Goal: Task Accomplishment & Management: Manage account settings

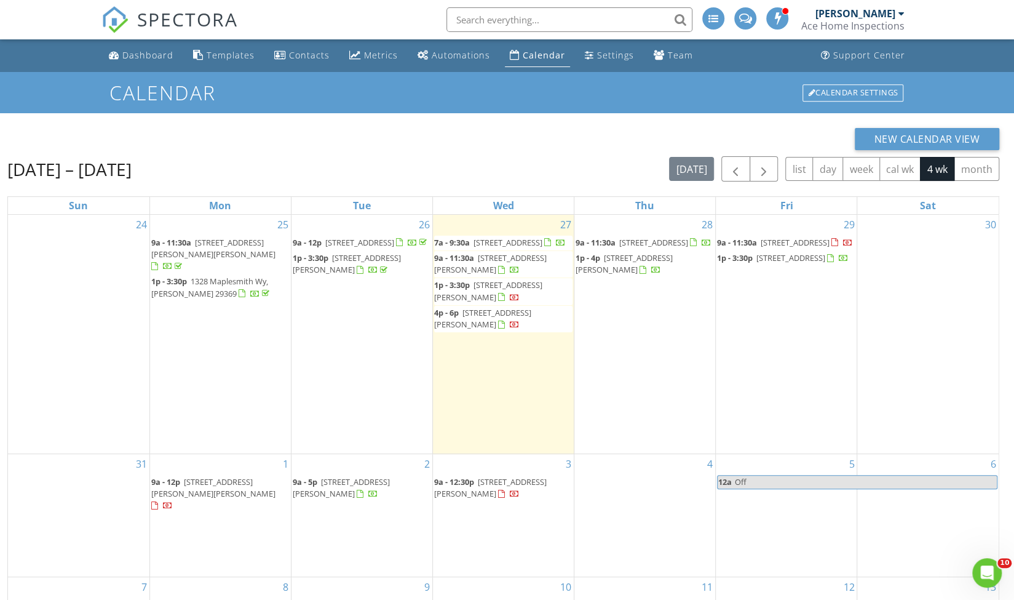
click at [514, 243] on span "508 Cornell Ln , Gray Court 29645" at bounding box center [508, 242] width 69 height 11
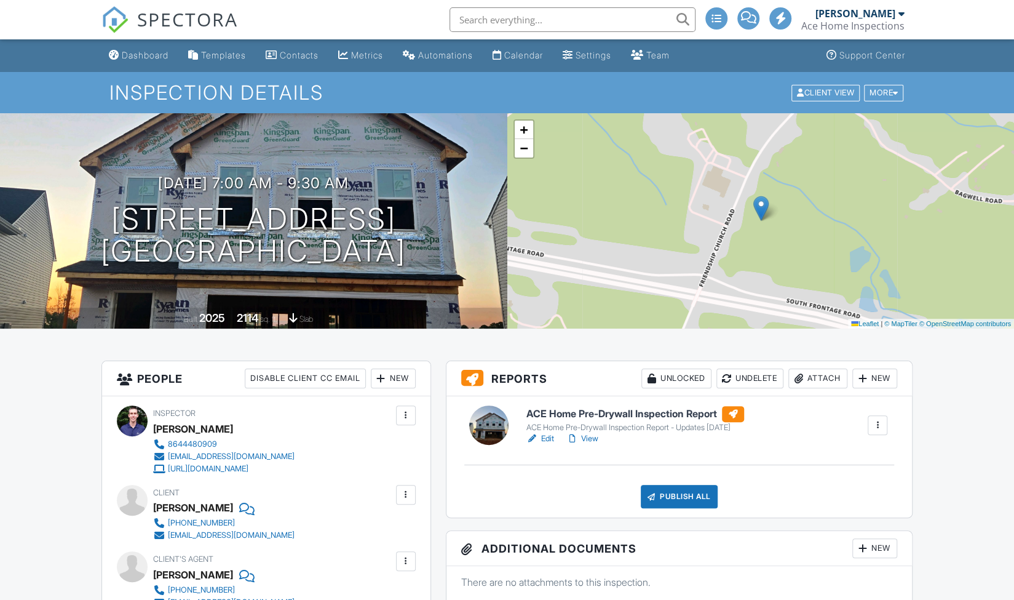
click at [614, 414] on h6 "ACE Home Pre-Drywall Inspection Report" at bounding box center [636, 414] width 218 height 16
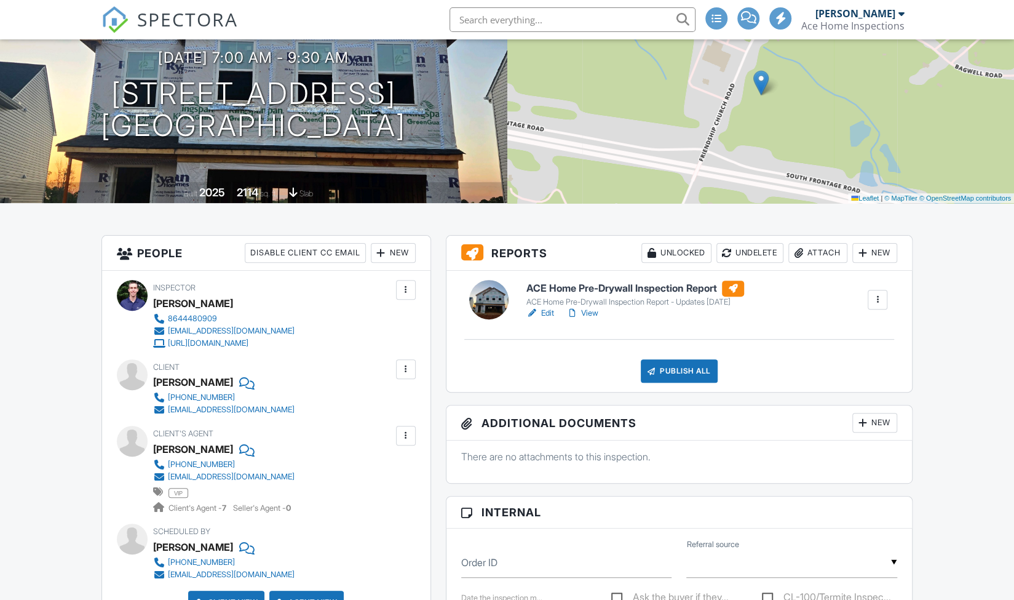
click at [661, 368] on div "Publish All" at bounding box center [679, 370] width 77 height 23
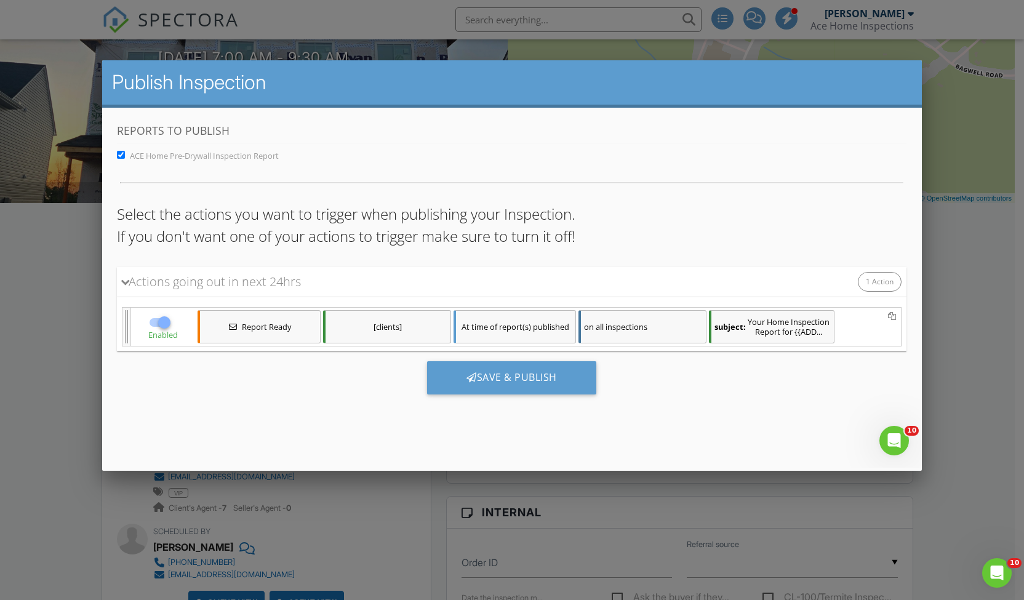
click at [759, 312] on div "subject: Your Home Inspection Report for {{ADD..." at bounding box center [771, 325] width 125 height 33
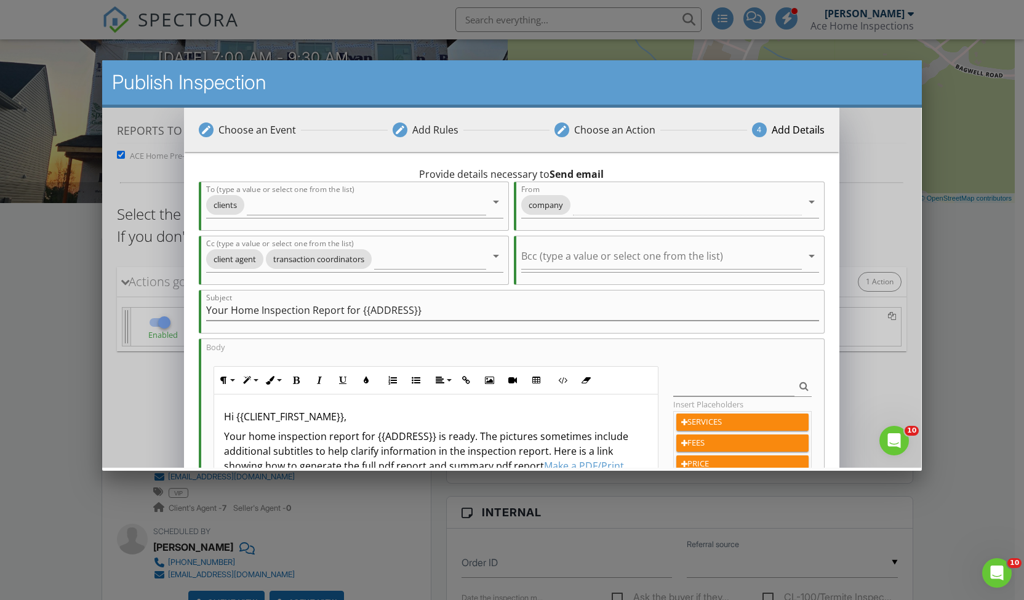
drag, startPoint x: 911, startPoint y: 200, endPoint x: 926, endPoint y: 279, distance: 80.8
click at [921, 279] on html "No data available This will be replaced by a direct link for client's and clien…" at bounding box center [511, 287] width 819 height 360
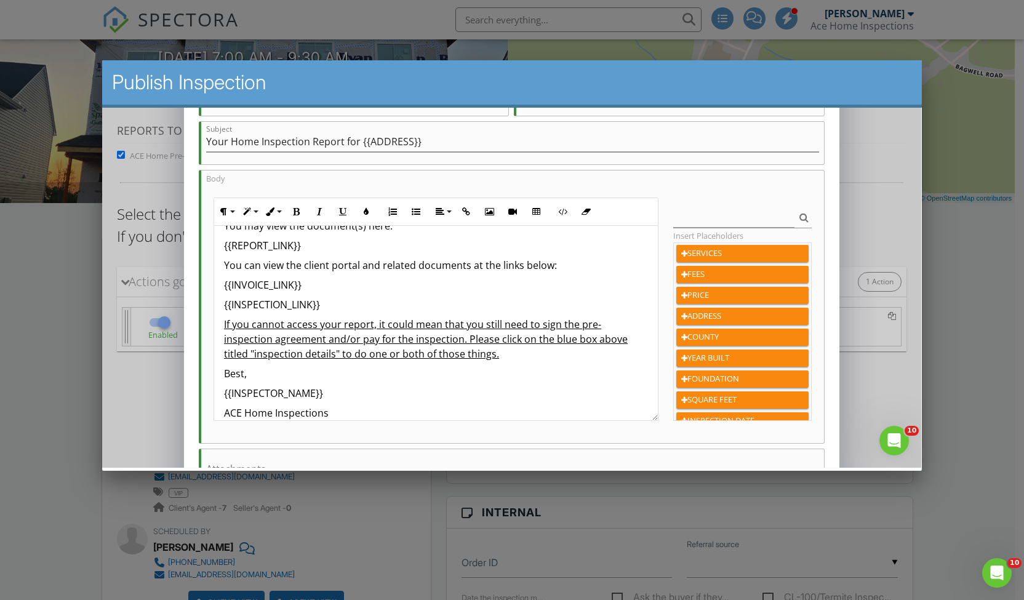
scroll to position [129, 0]
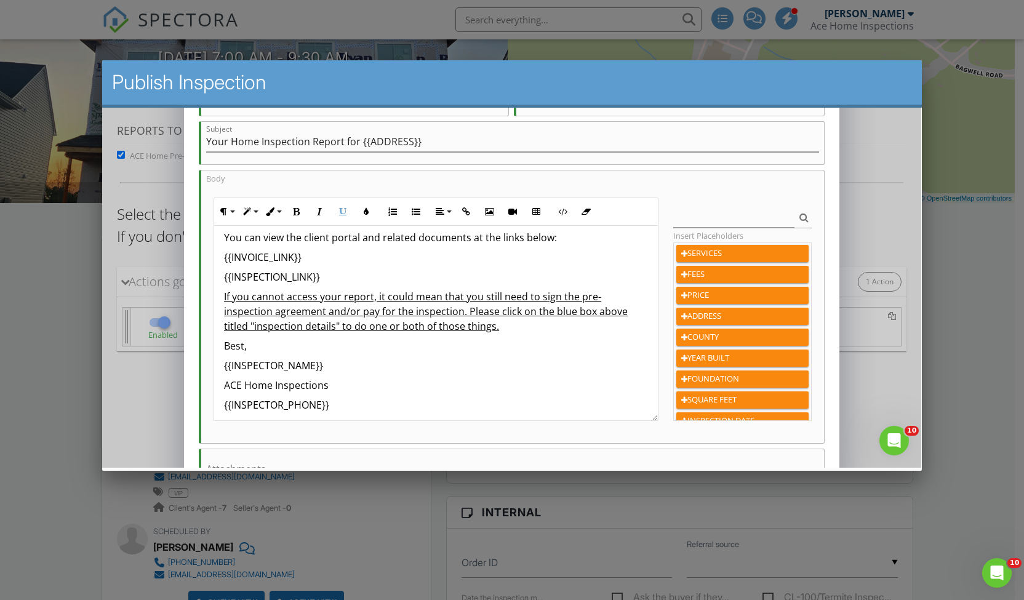
drag, startPoint x: 507, startPoint y: 316, endPoint x: 210, endPoint y: 287, distance: 297.9
click at [210, 287] on div "Paragraph Format Normal Heading 1 Heading 2 Heading 3 Heading 4 Code Paragraph …" at bounding box center [435, 308] width 459 height 223
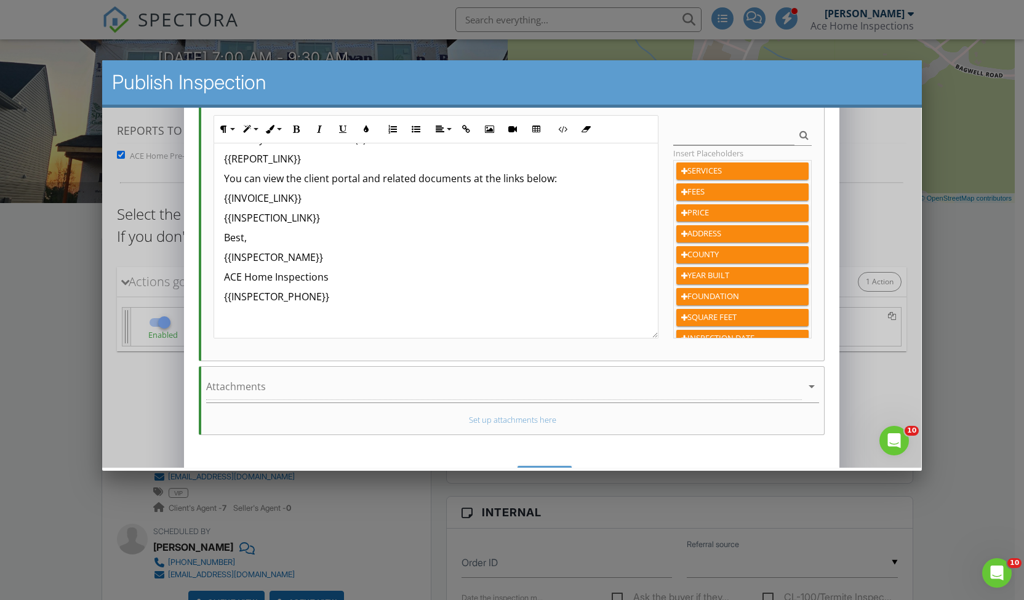
scroll to position [284, 0]
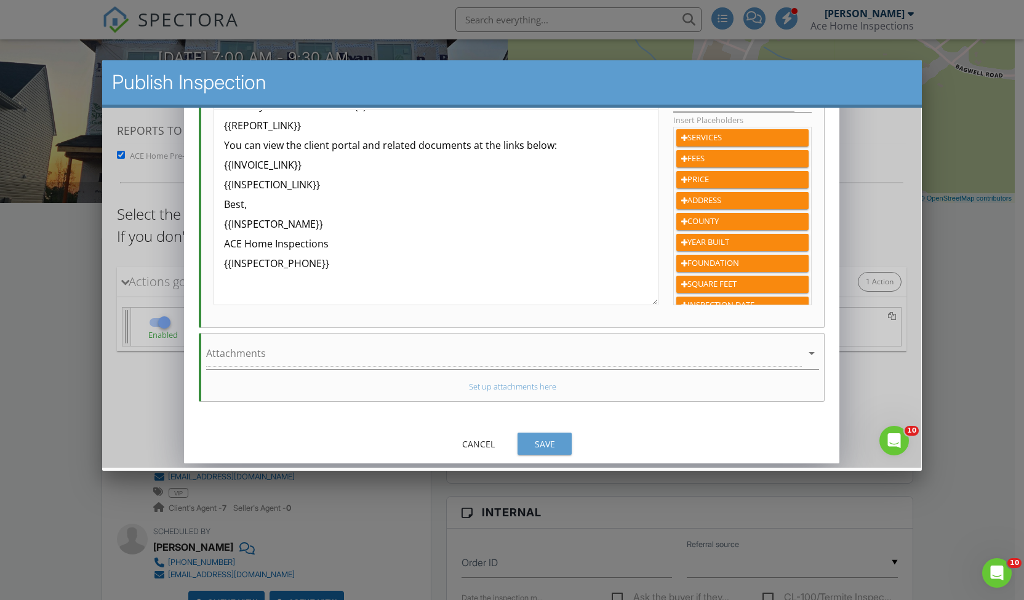
click at [566, 432] on button "Save" at bounding box center [544, 443] width 54 height 22
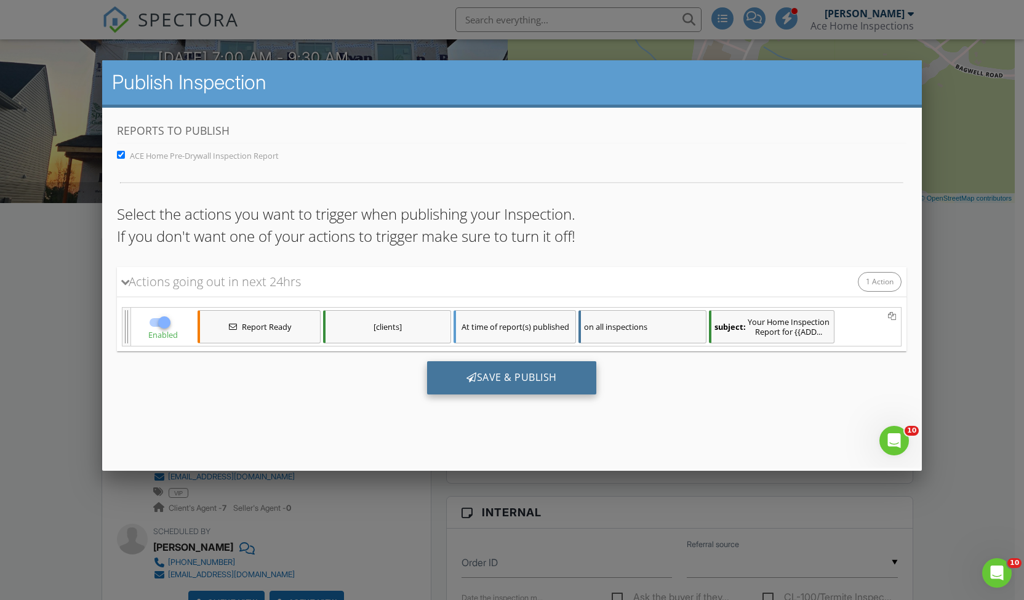
click at [551, 374] on div "Save & Publish" at bounding box center [511, 376] width 169 height 33
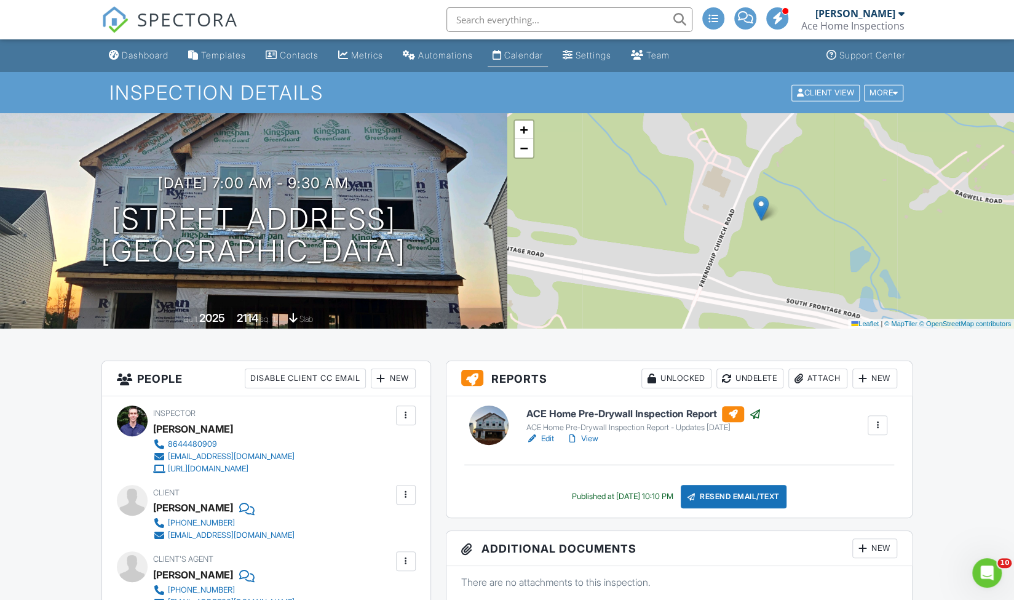
click at [539, 61] on link "Calendar" at bounding box center [518, 55] width 60 height 23
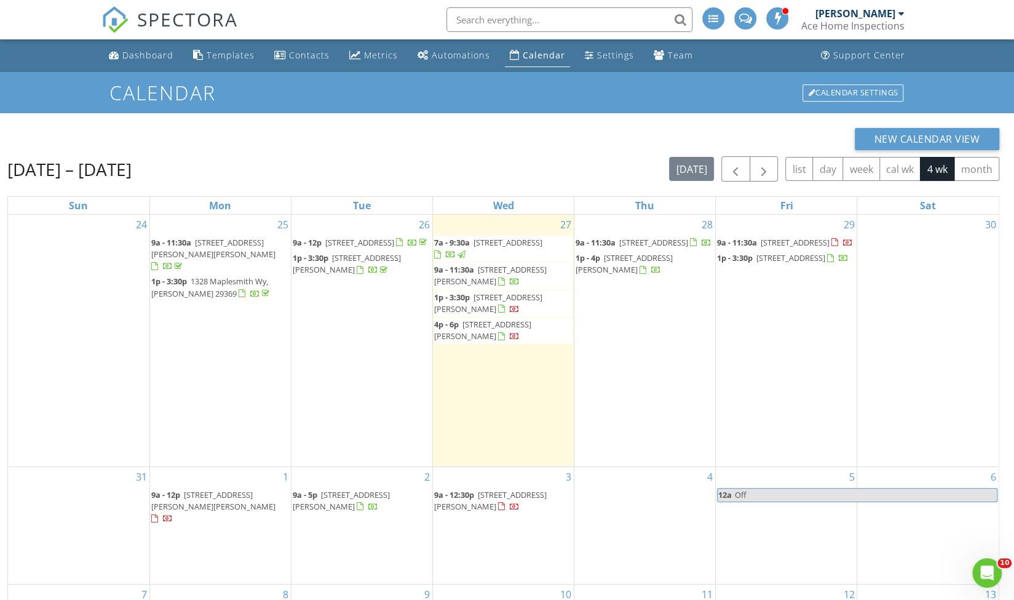
click at [472, 277] on span "[STREET_ADDRESS][PERSON_NAME]" at bounding box center [490, 275] width 113 height 23
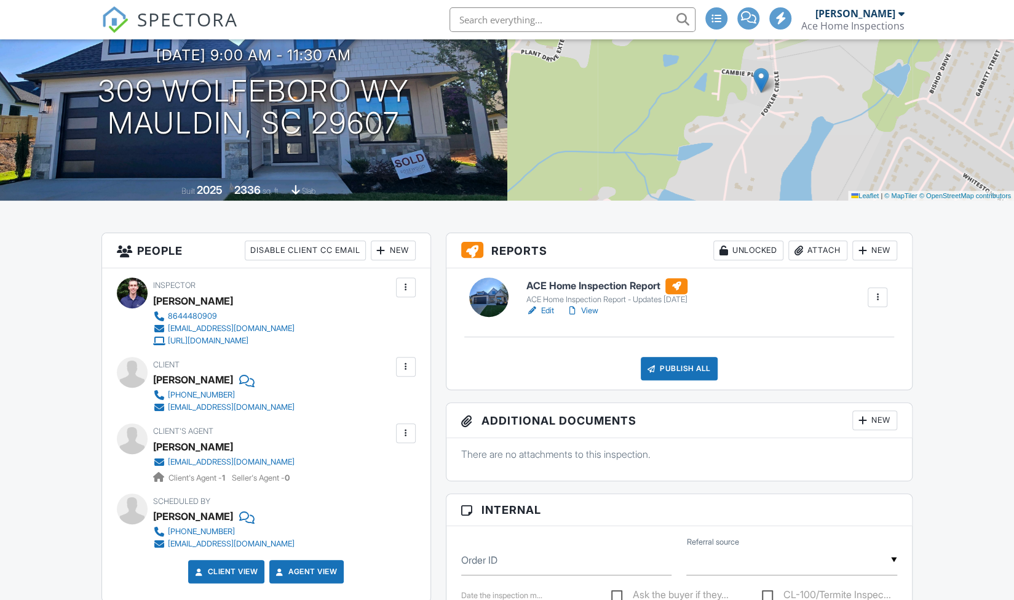
click at [700, 365] on div "Publish All" at bounding box center [679, 368] width 77 height 23
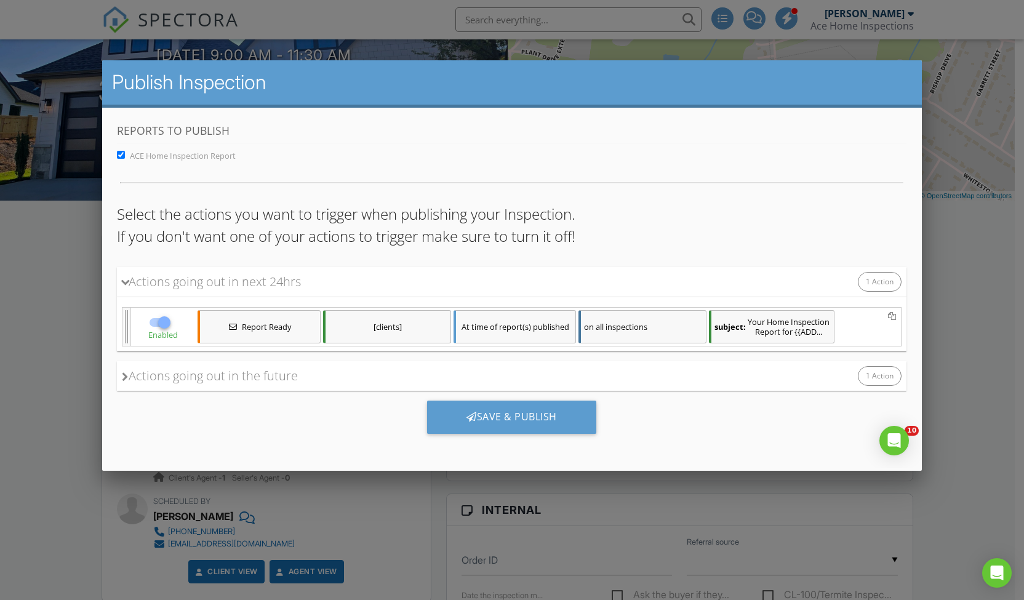
click at [769, 322] on div "subject: Your Home Inspection Report for {{ADD..." at bounding box center [771, 325] width 125 height 33
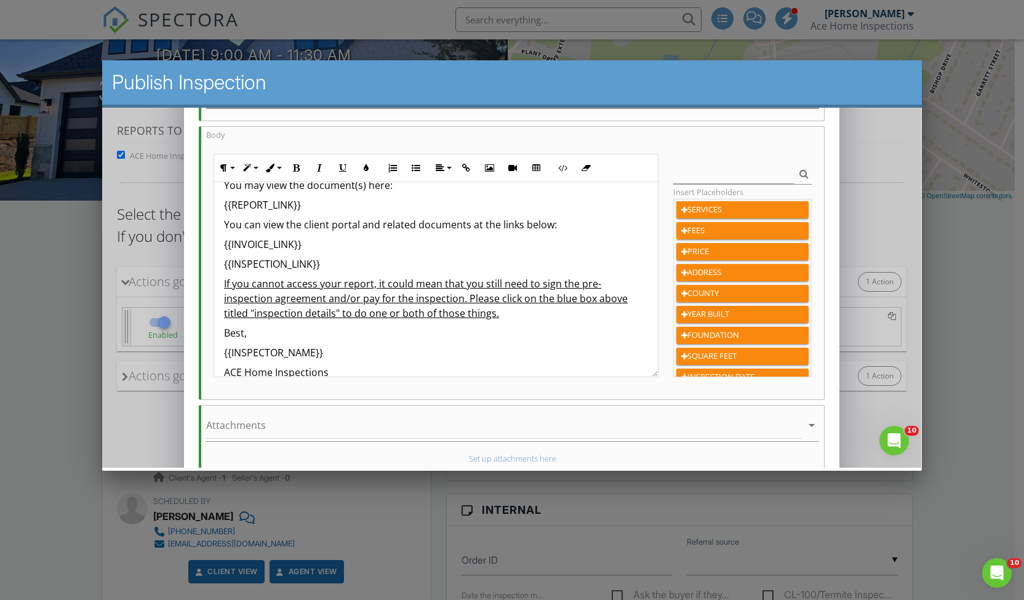
scroll to position [102, 0]
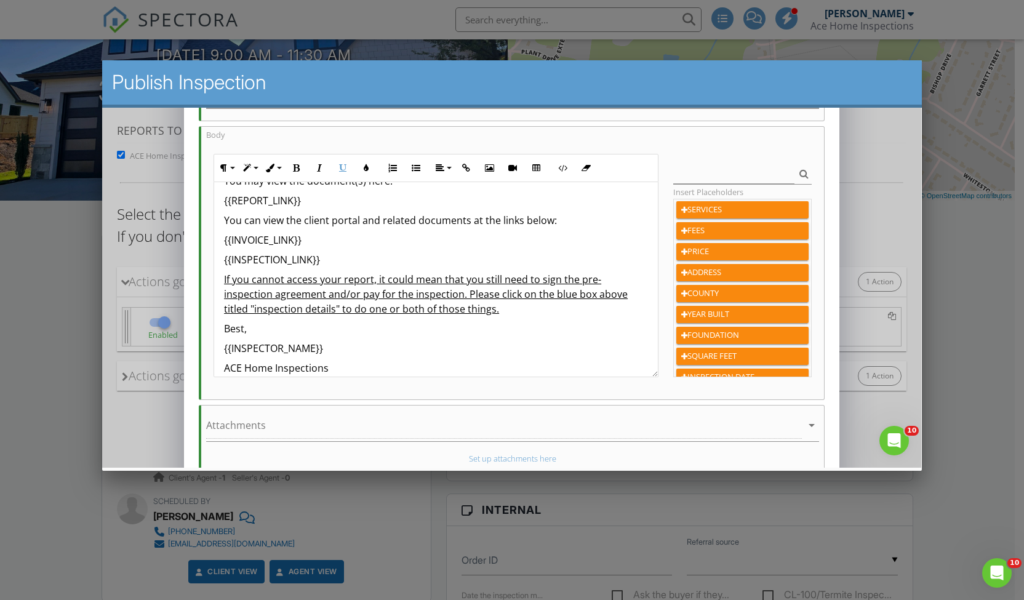
drag, startPoint x: 502, startPoint y: 301, endPoint x: 220, endPoint y: 274, distance: 283.0
click at [220, 274] on div "Hi {{CLIENT_FIRST_NAME}}, Your home inspection report for {{ADDRESS}} is ready.…" at bounding box center [435, 253] width 443 height 349
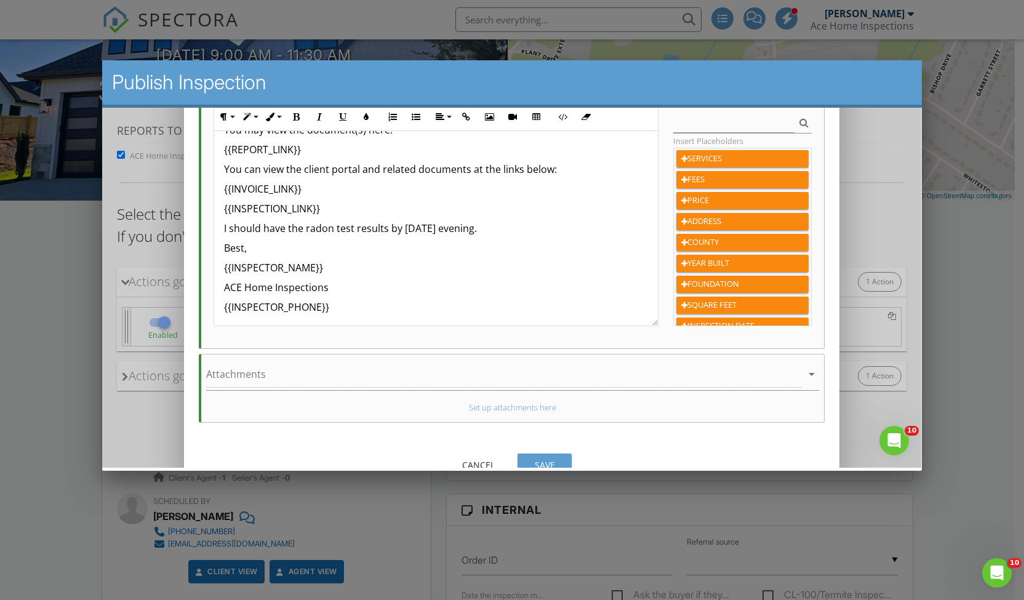
scroll to position [284, 0]
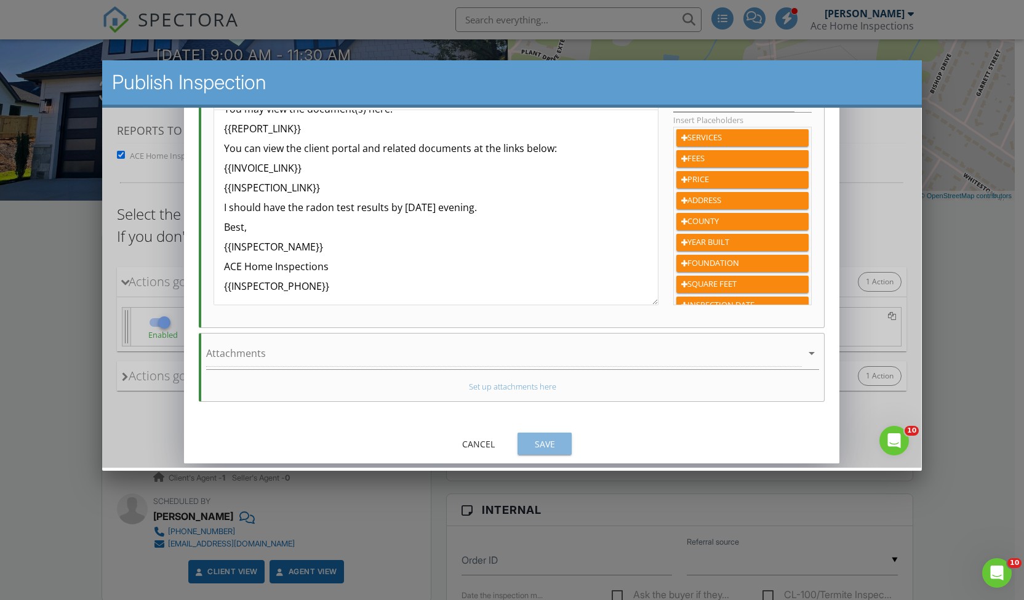
click at [569, 442] on button "Save" at bounding box center [544, 443] width 54 height 22
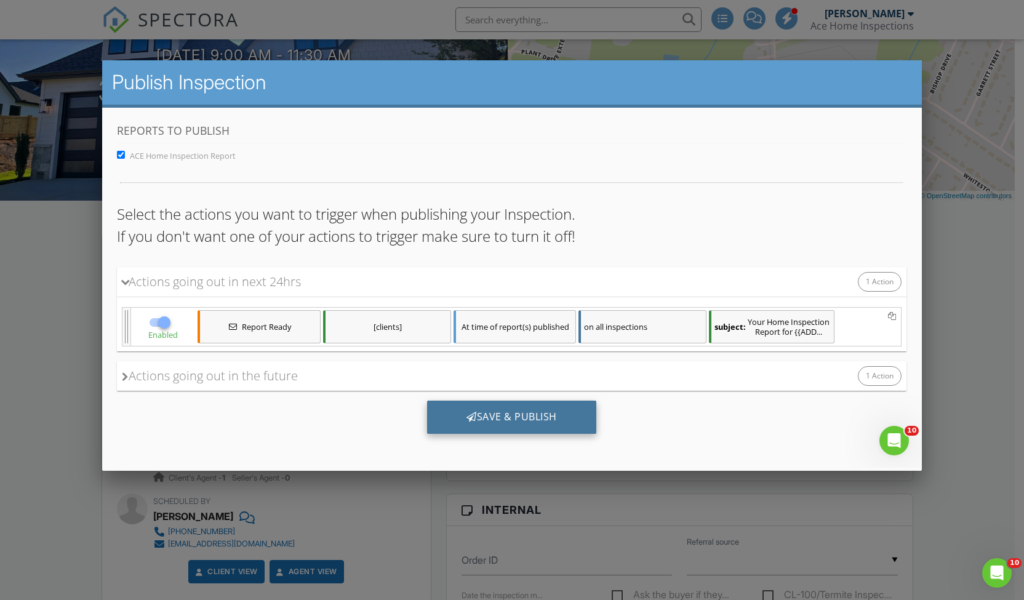
click at [580, 426] on div "Save & Publish" at bounding box center [511, 416] width 169 height 33
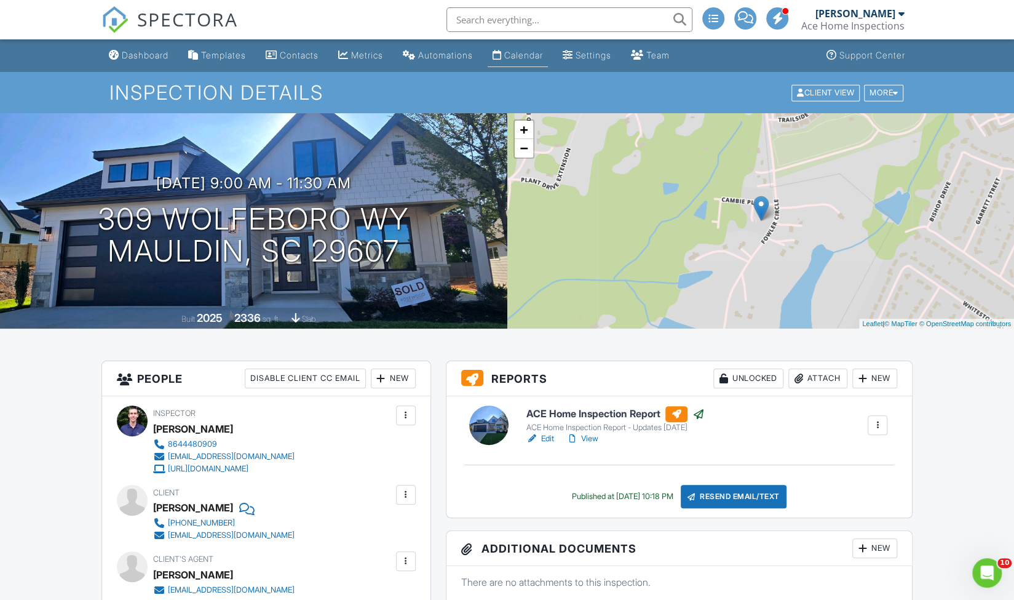
click at [543, 56] on div "Calendar" at bounding box center [523, 55] width 39 height 10
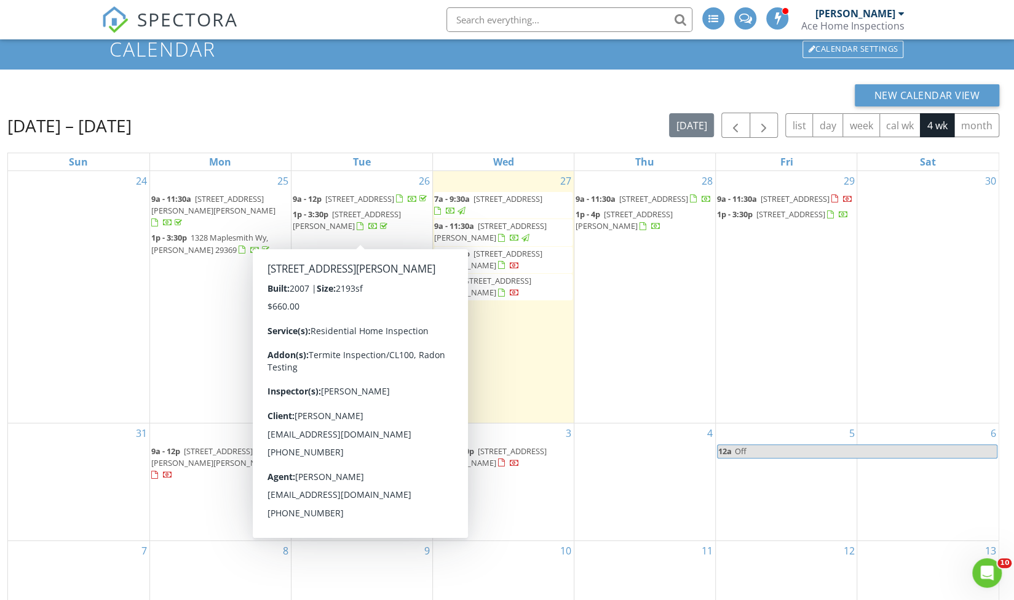
scroll to position [52, 0]
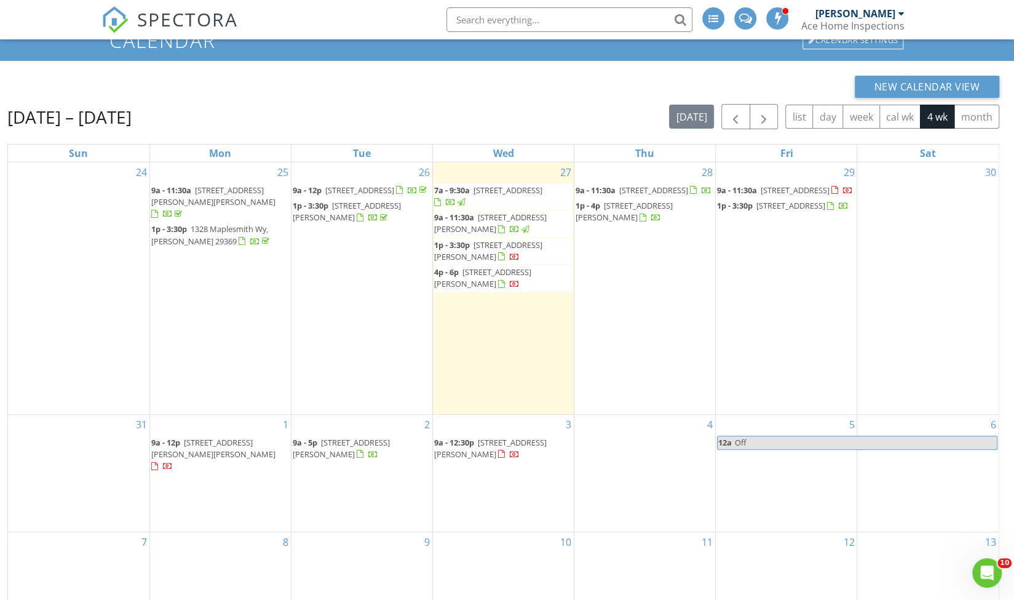
click at [645, 222] on span "1p - 4p [STREET_ADDRESS][PERSON_NAME]" at bounding box center [645, 212] width 138 height 24
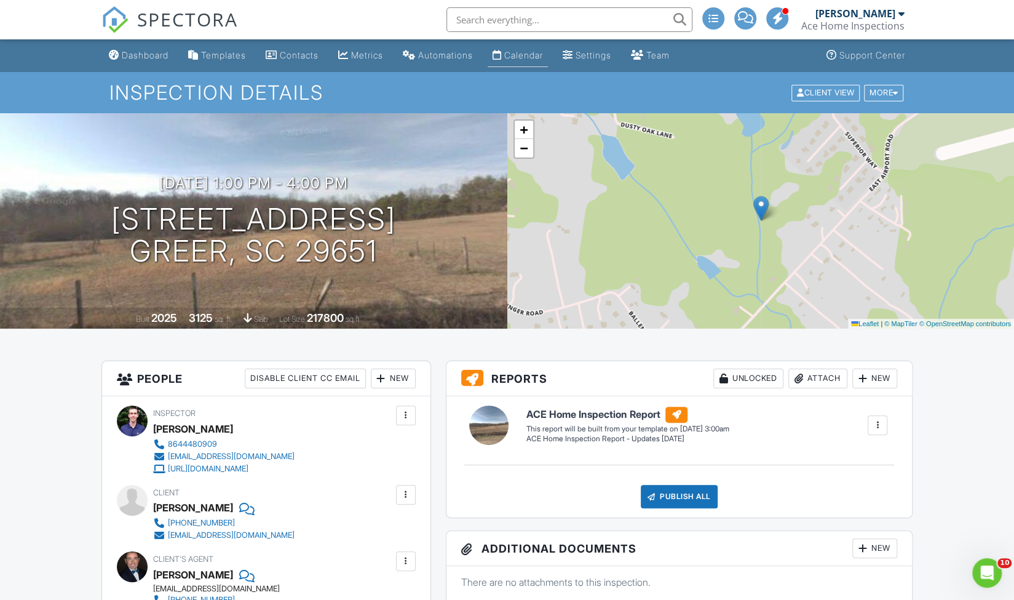
click at [538, 55] on div "Calendar" at bounding box center [523, 55] width 39 height 10
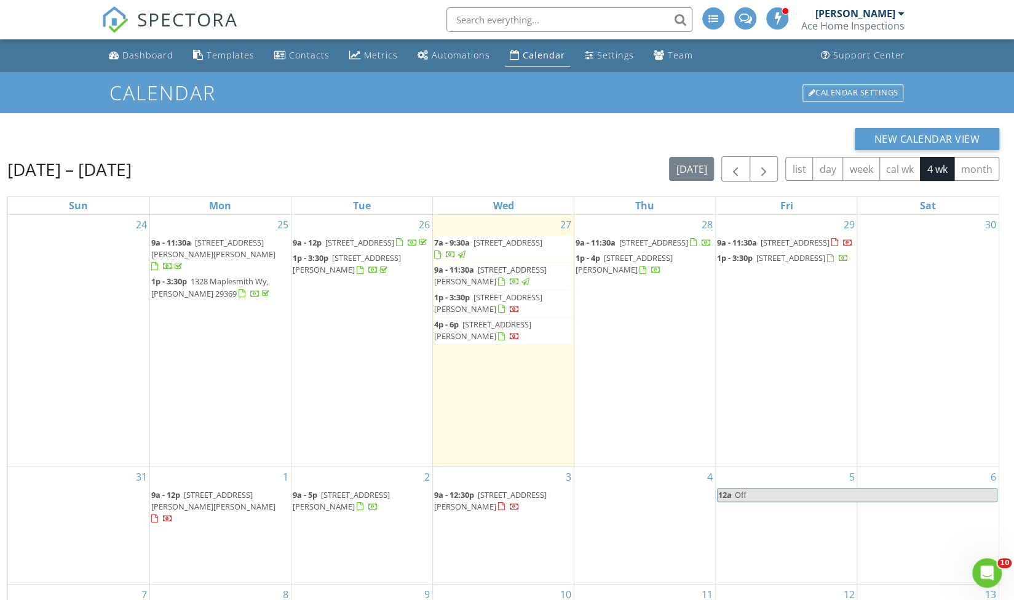
click at [514, 299] on span "[STREET_ADDRESS][PERSON_NAME]" at bounding box center [488, 303] width 108 height 23
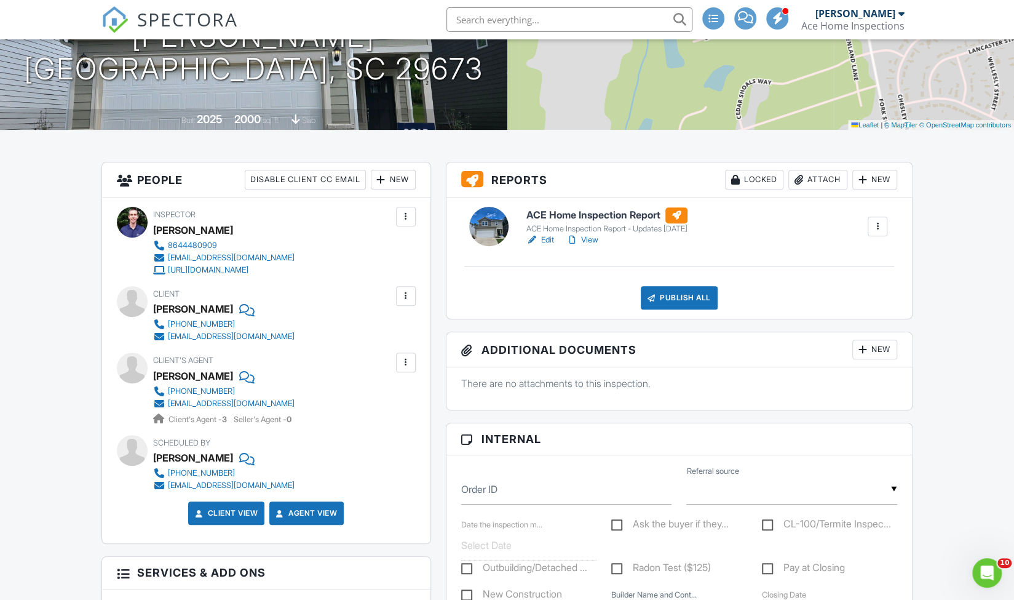
click at [605, 215] on h6 "ACE Home Inspection Report" at bounding box center [607, 215] width 161 height 16
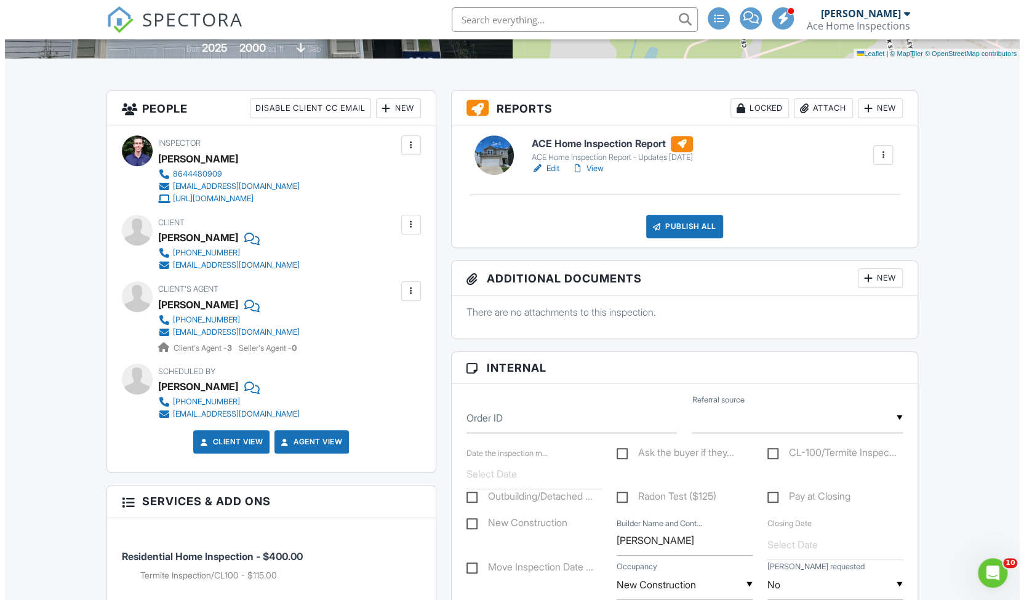
scroll to position [266, 0]
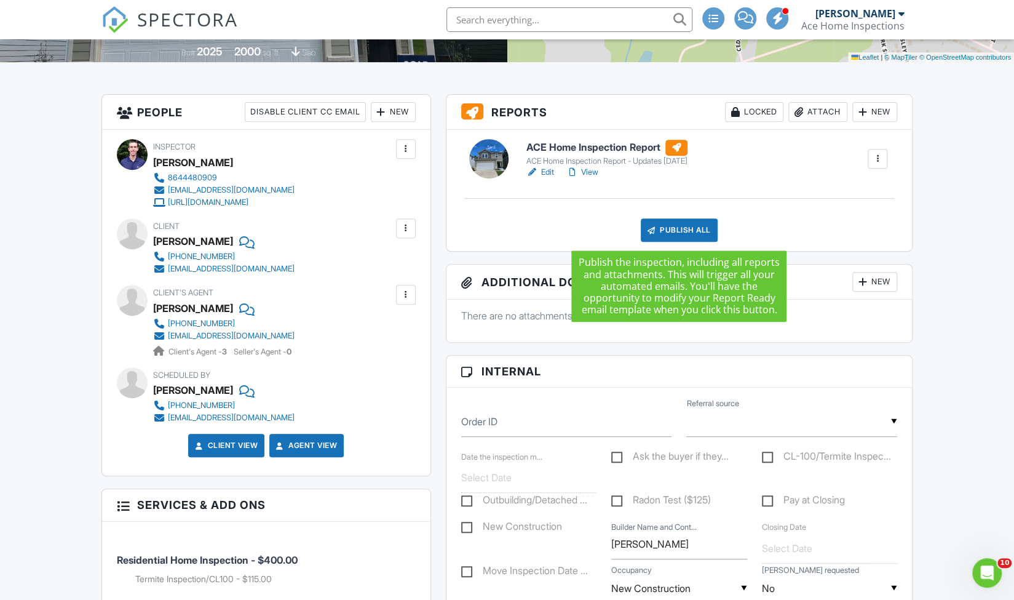
click at [670, 229] on div "Publish All" at bounding box center [679, 229] width 77 height 23
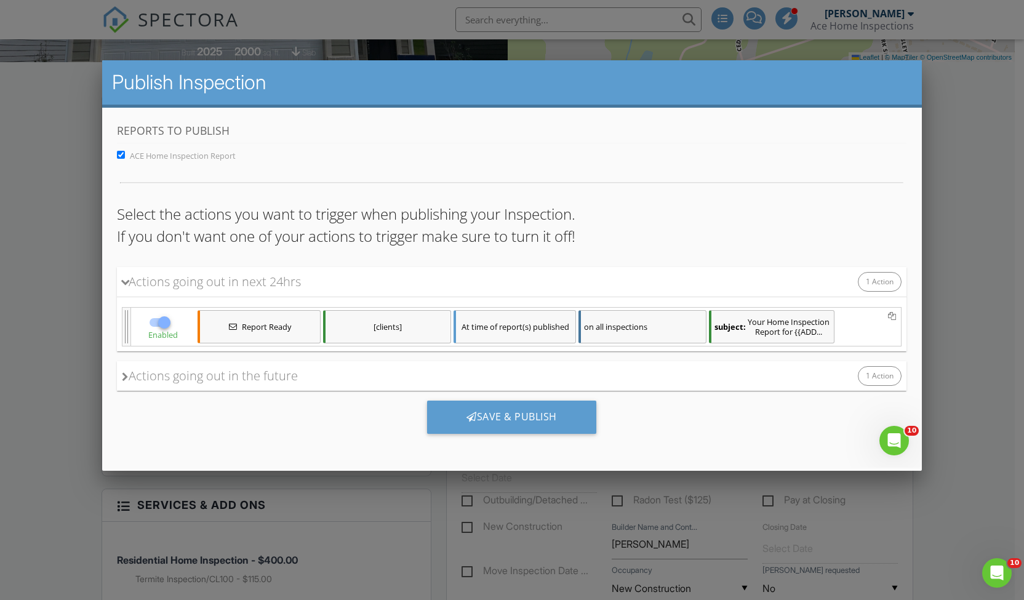
scroll to position [0, 0]
click at [777, 326] on div "subject: Your Home Inspection Report for {{ADD..." at bounding box center [771, 325] width 125 height 33
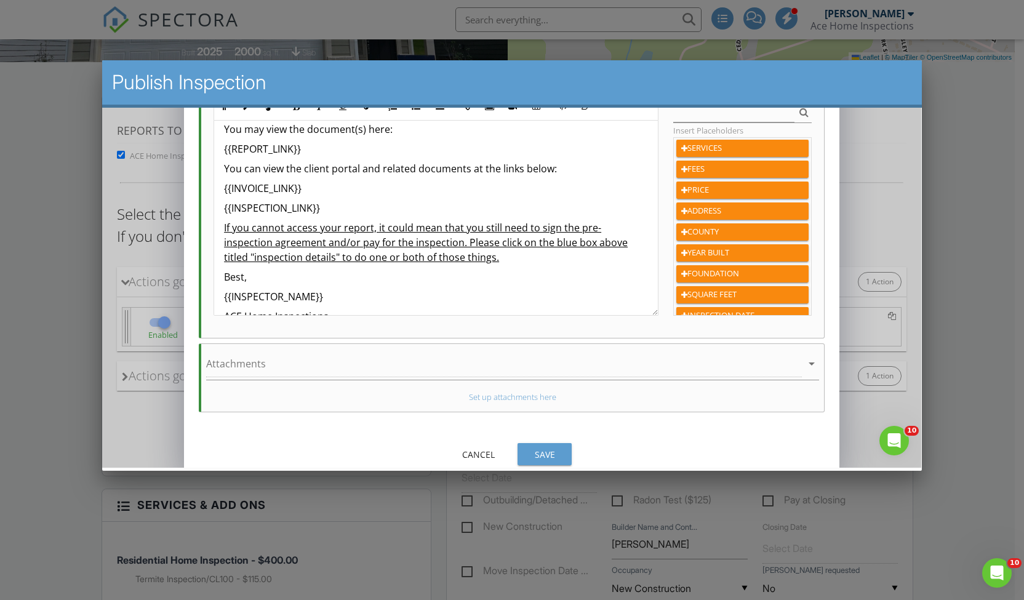
scroll to position [94, 0]
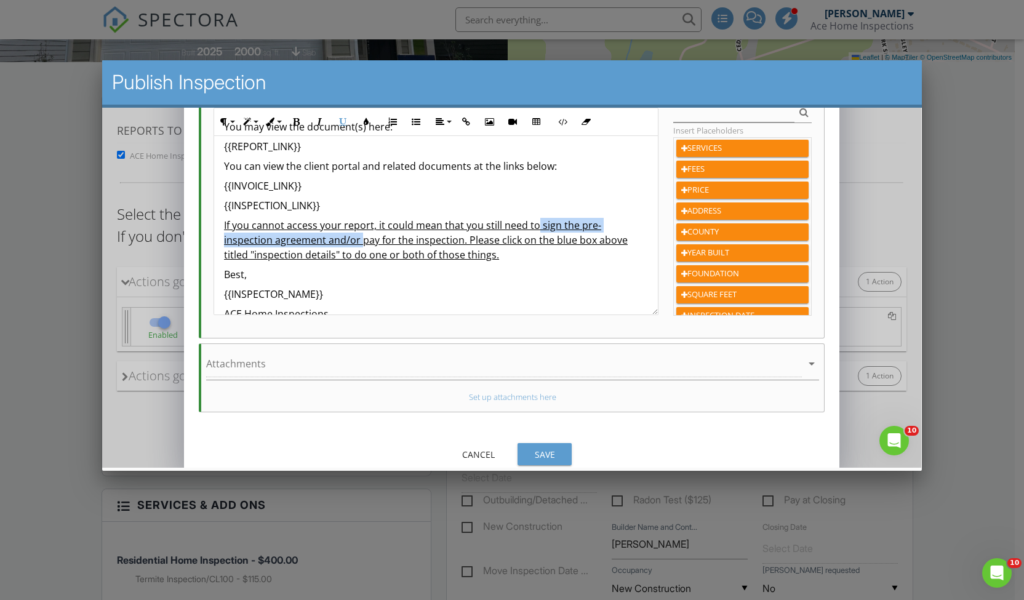
drag, startPoint x: 359, startPoint y: 238, endPoint x: 531, endPoint y: 223, distance: 172.9
click at [531, 223] on u "If you cannot access your report, it could mean that you still need to sign the…" at bounding box center [425, 239] width 403 height 43
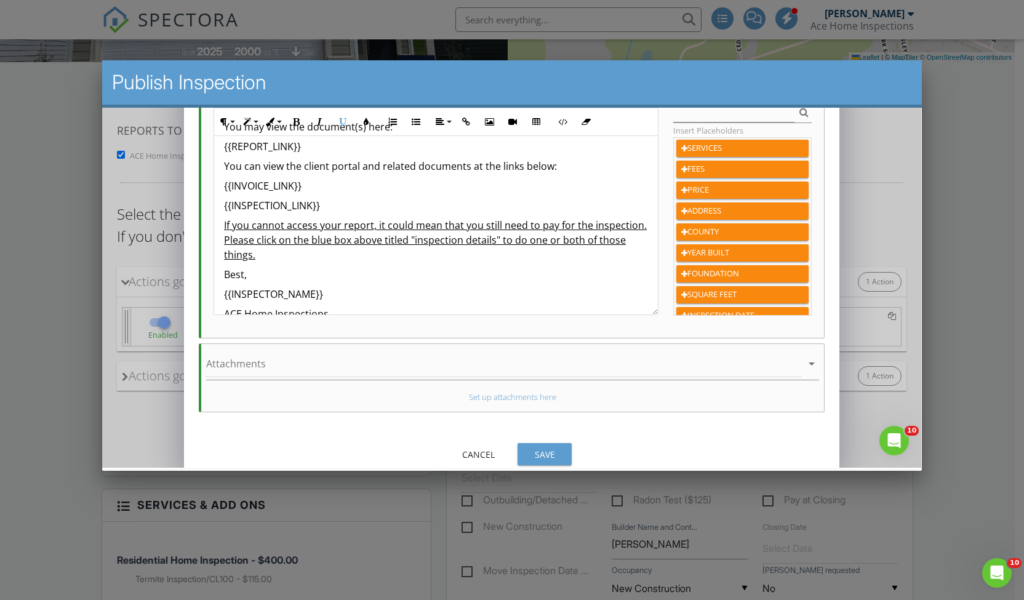
drag, startPoint x: 329, startPoint y: 247, endPoint x: 551, endPoint y: 230, distance: 222.7
click at [551, 230] on p "If you cannot access your report, it could mean that you still need to pay for …" at bounding box center [436, 239] width 424 height 44
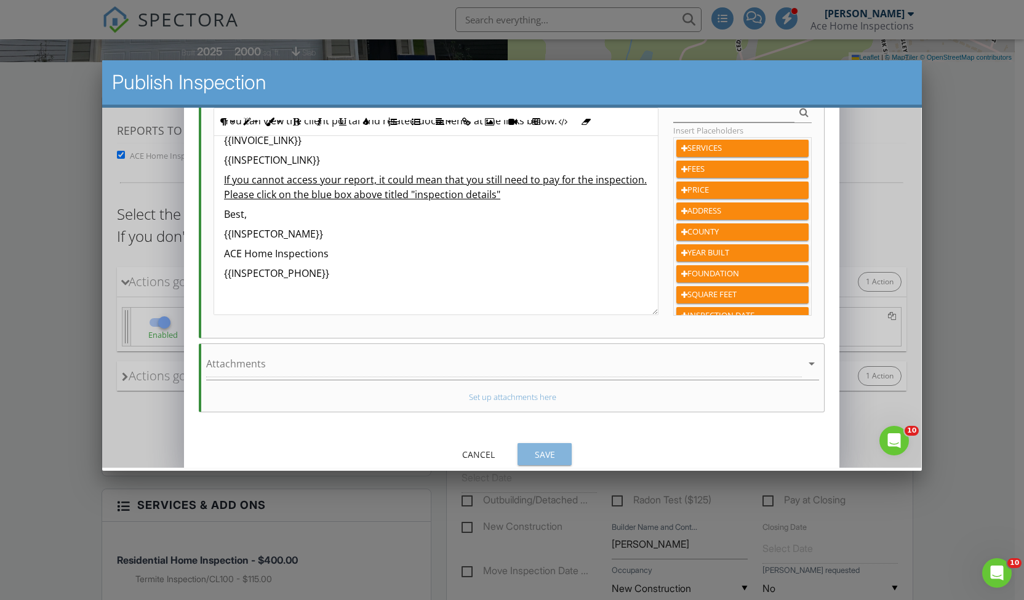
click at [541, 453] on div "Save" at bounding box center [544, 453] width 34 height 13
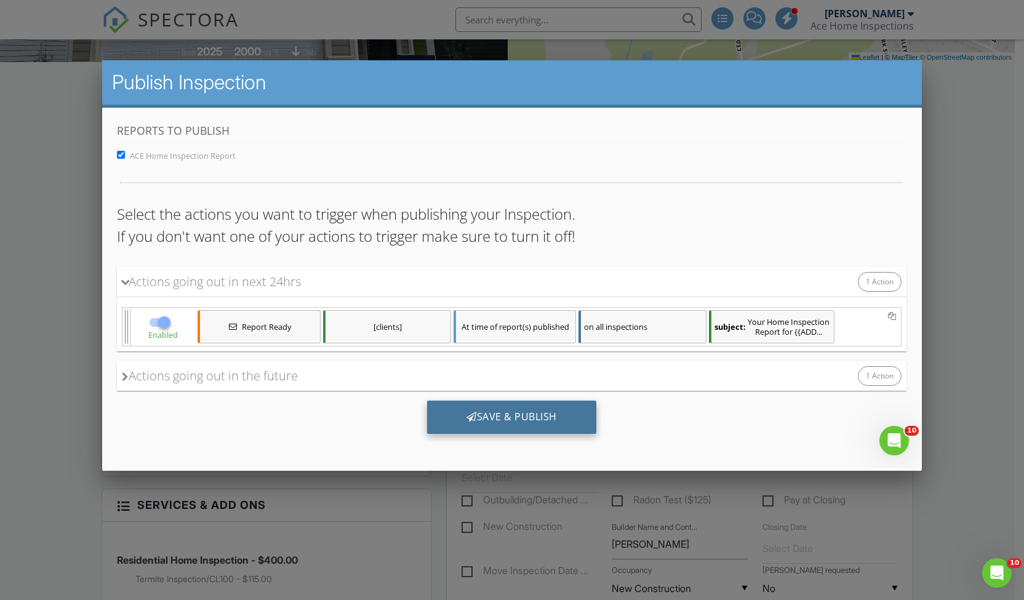
click at [571, 429] on div "Save & Publish" at bounding box center [511, 416] width 169 height 33
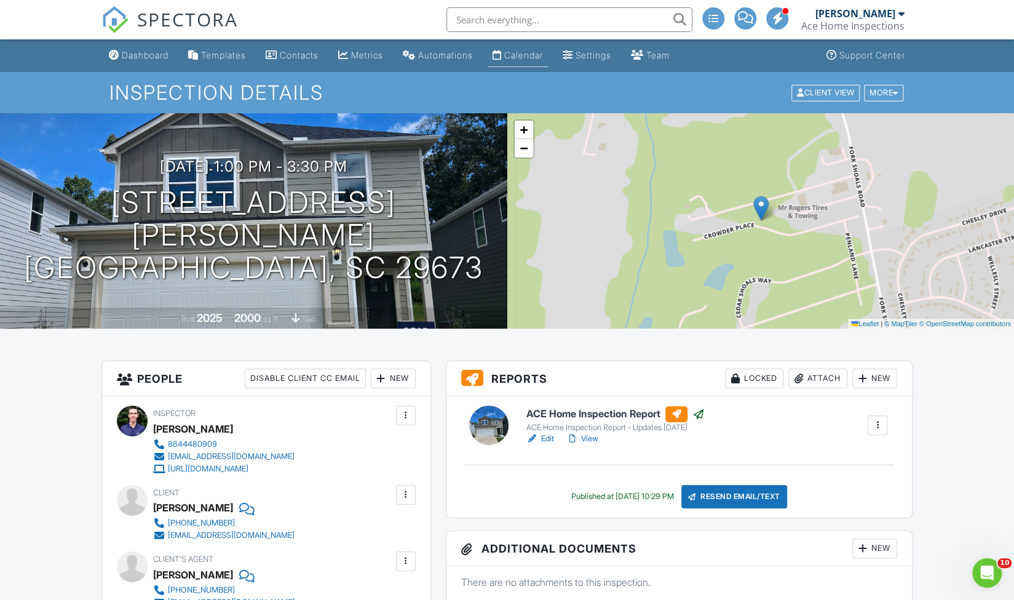
click at [536, 53] on div "Calendar" at bounding box center [523, 55] width 39 height 10
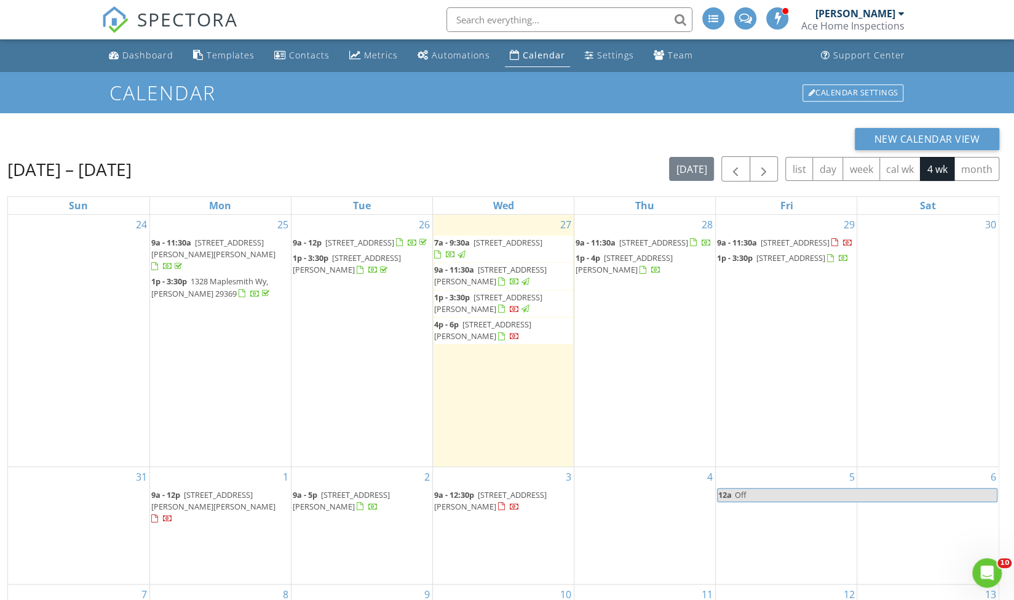
click at [528, 324] on span "[STREET_ADDRESS][PERSON_NAME]" at bounding box center [482, 330] width 97 height 23
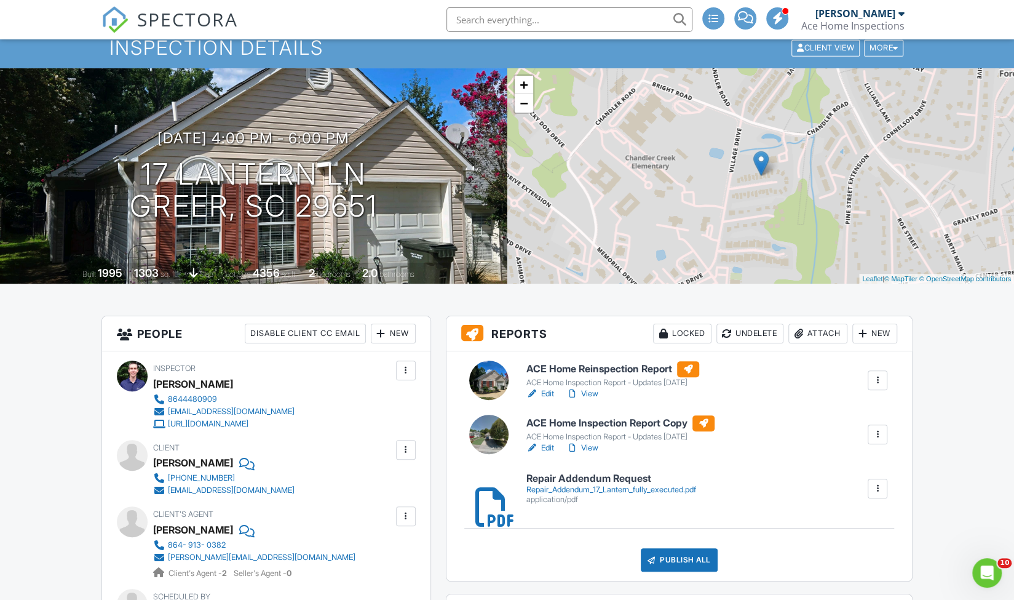
click at [672, 427] on h6 "ACE Home Inspection Report Copy" at bounding box center [621, 423] width 188 height 16
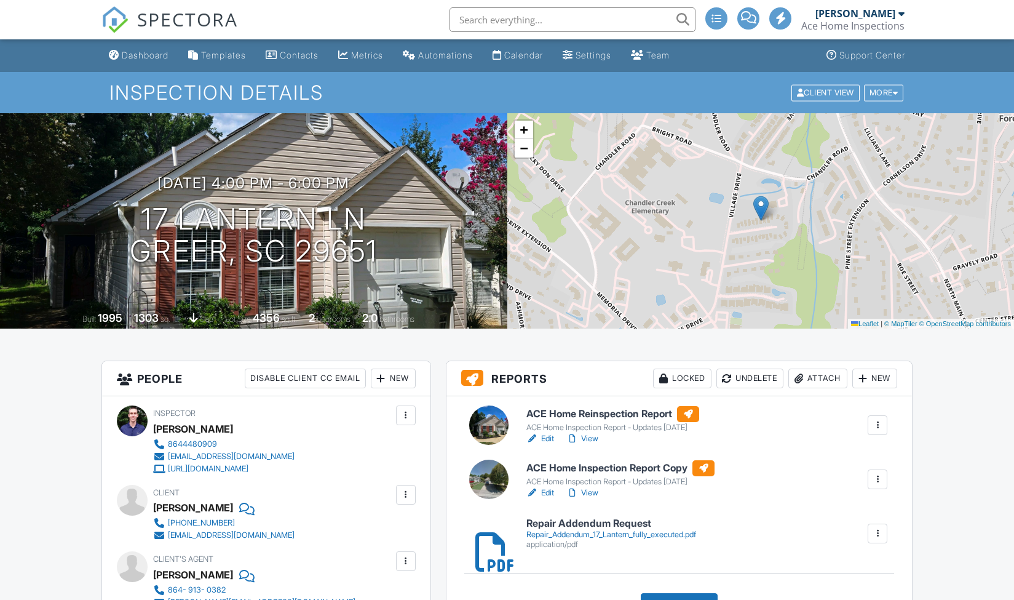
click at [612, 406] on h6 "ACE Home Reinspection Report" at bounding box center [613, 414] width 173 height 16
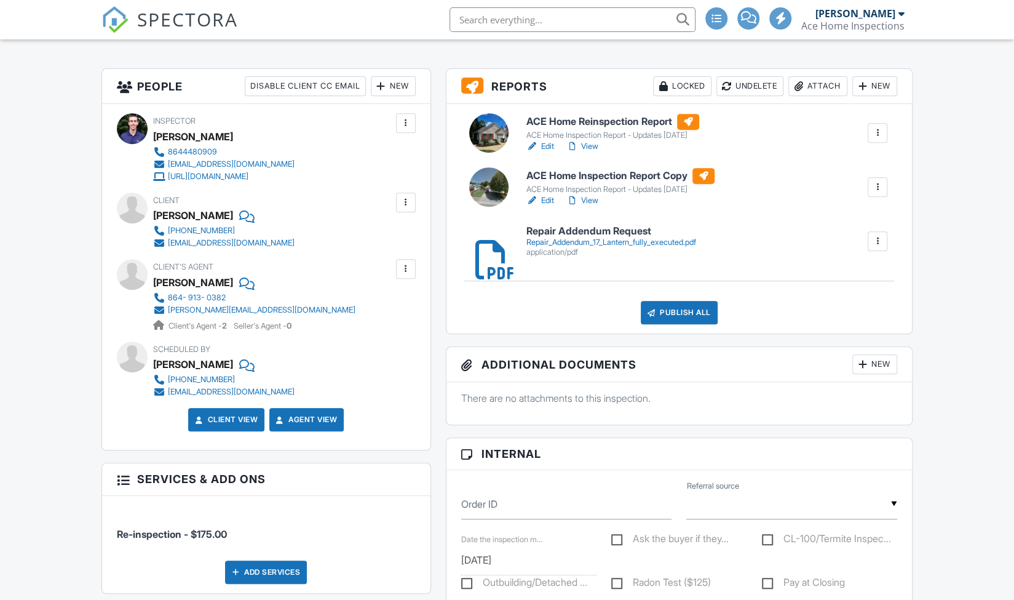
scroll to position [292, 0]
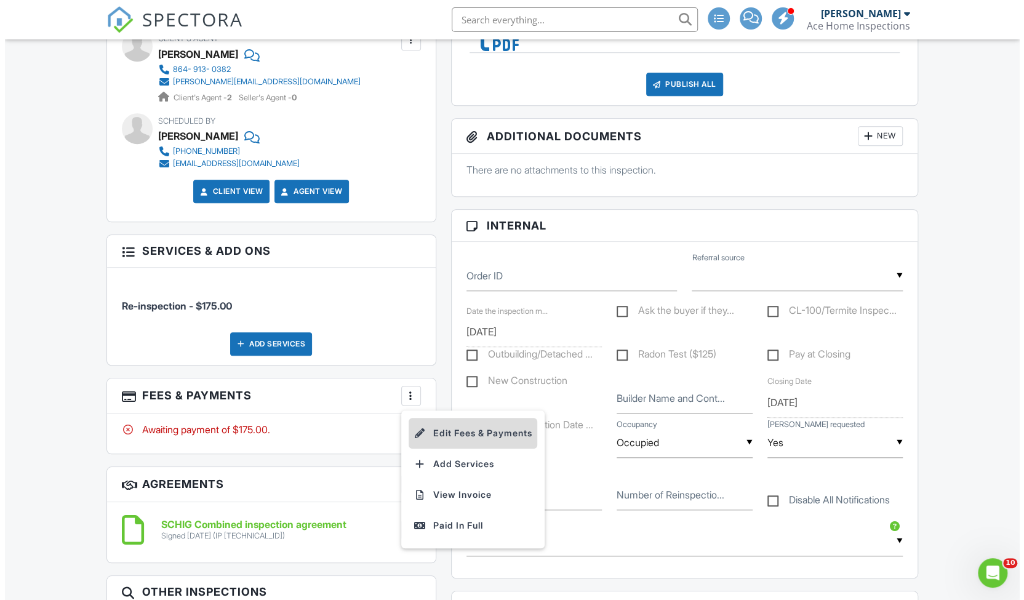
scroll to position [0, 0]
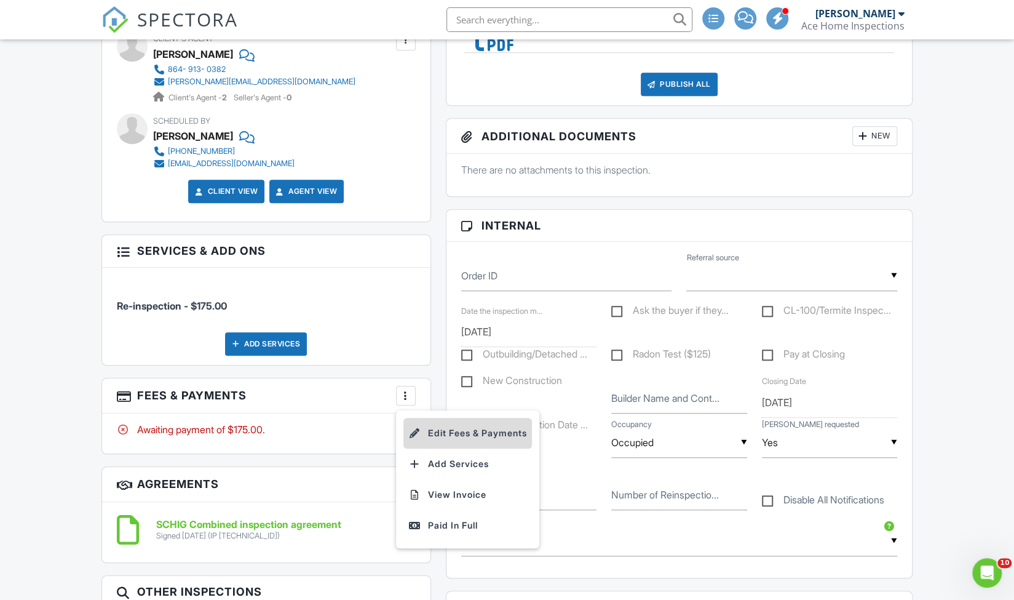
click at [458, 432] on li "Edit Fees & Payments" at bounding box center [467, 433] width 129 height 31
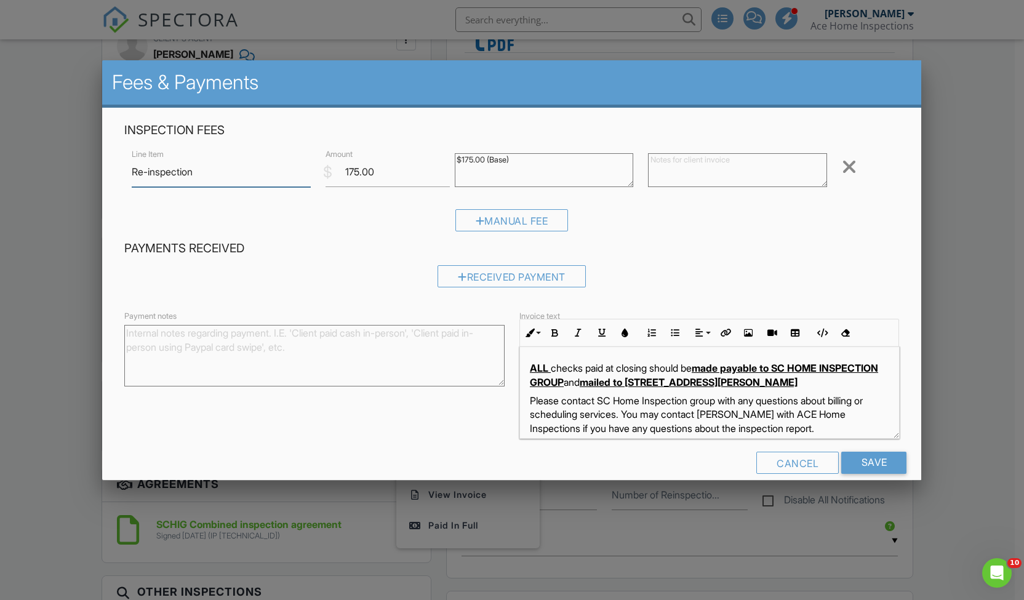
scroll to position [17, 0]
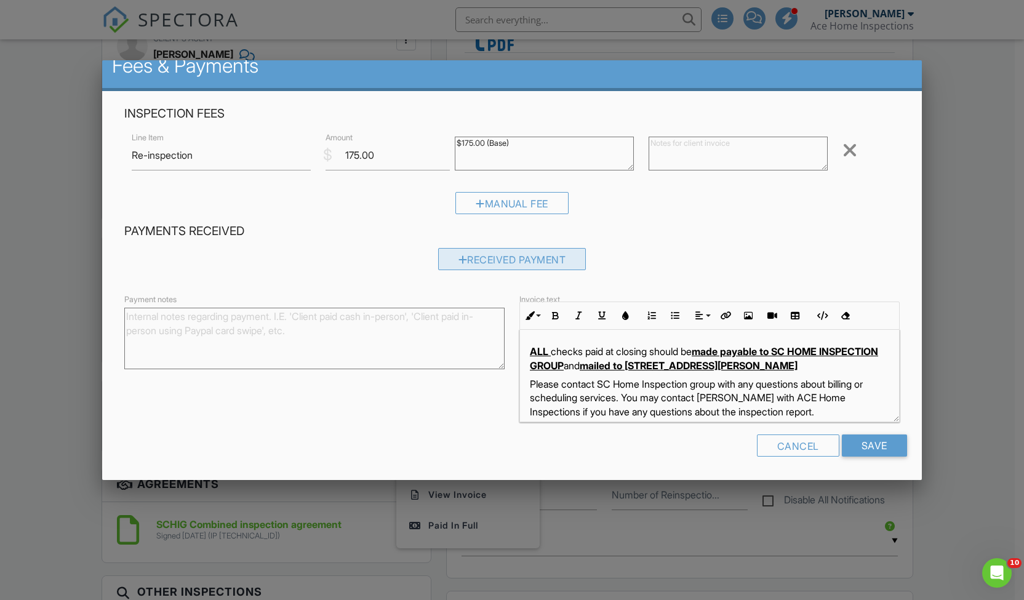
click at [463, 261] on div "Received Payment" at bounding box center [512, 259] width 148 height 22
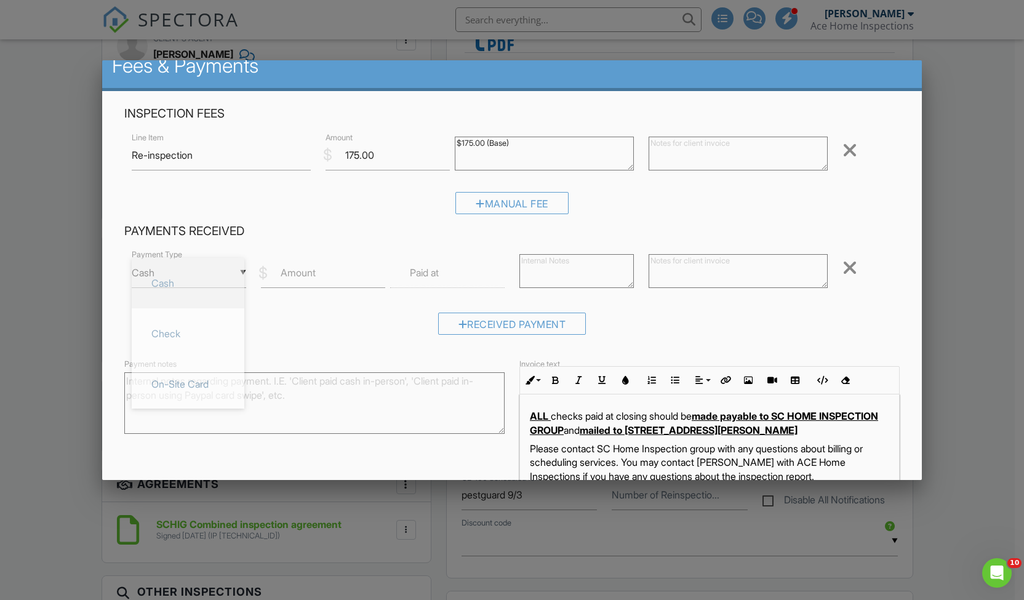
click at [240, 275] on div "▼ Cash Cash Check On-Site Card Other Cash Check On-Site Card Other" at bounding box center [189, 273] width 114 height 30
click at [202, 325] on span "Check" at bounding box center [187, 333] width 93 height 31
type input "Check"
click at [296, 277] on label "Amount" at bounding box center [297, 273] width 35 height 14
click at [296, 277] on input "Amount" at bounding box center [323, 273] width 124 height 30
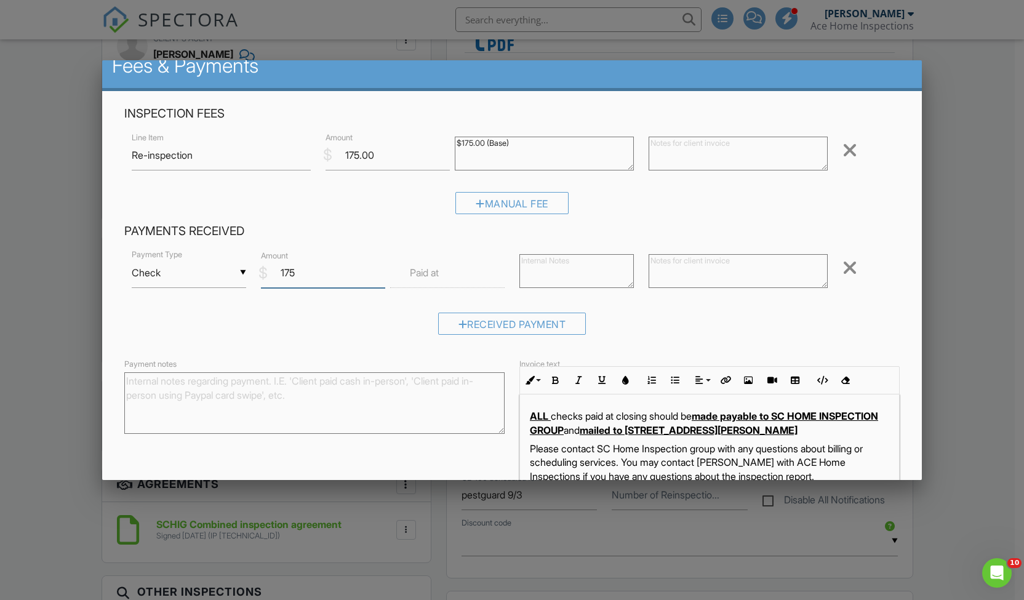
type input "175"
click at [666, 268] on textarea at bounding box center [737, 271] width 179 height 34
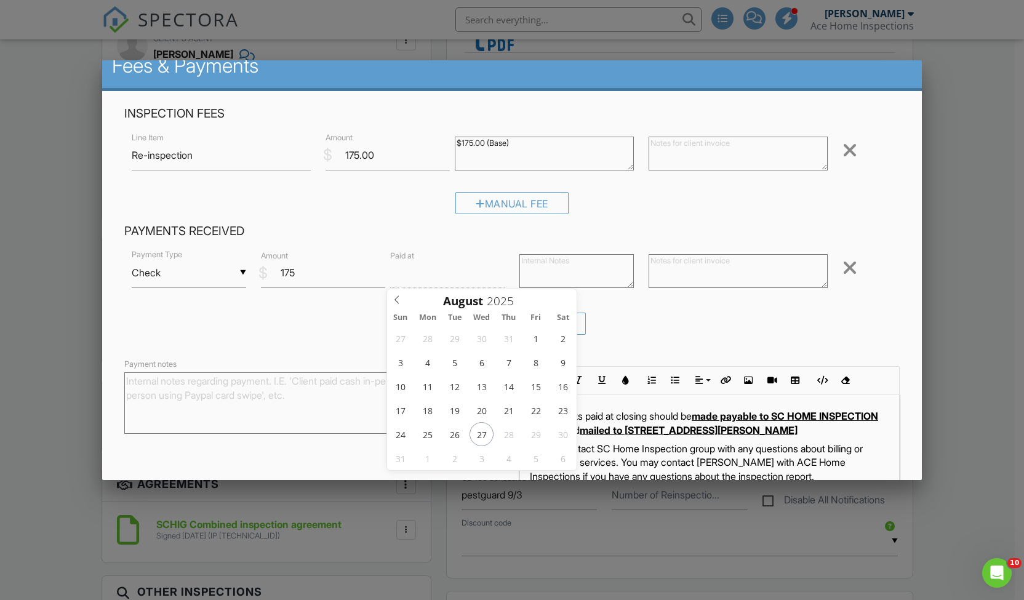
click at [467, 273] on input "text" at bounding box center [447, 273] width 114 height 30
type input "08/27/2025 12:00 PM"
type input "01"
type input "08/27/2025 1:00 PM"
click at [460, 473] on span at bounding box center [458, 477] width 9 height 12
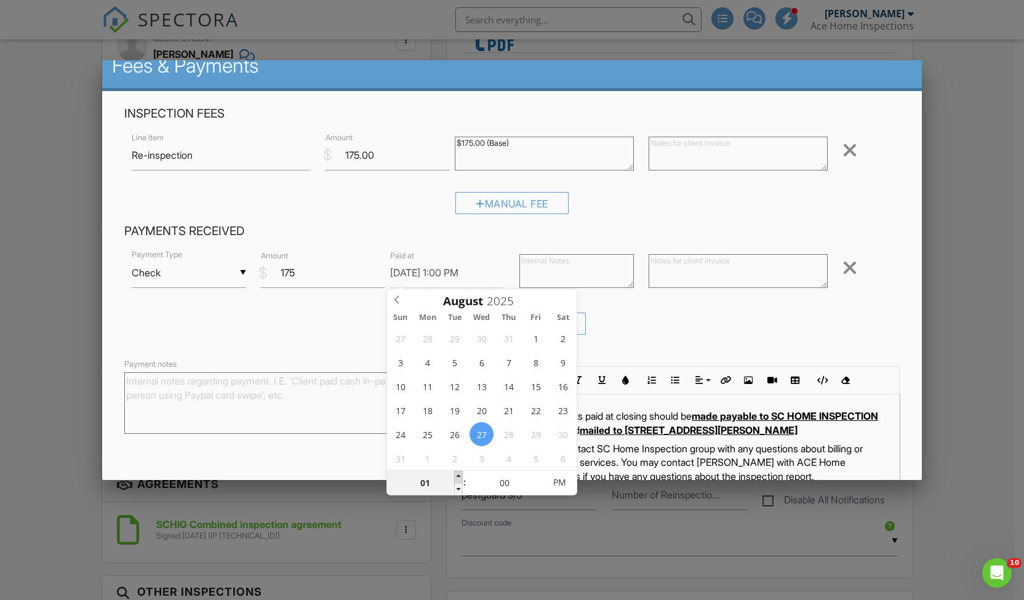
type input "02"
type input "08/27/2025 2:00 PM"
click at [460, 473] on span at bounding box center [458, 477] width 9 height 12
type input "03"
type input "08/27/2025 3:00 PM"
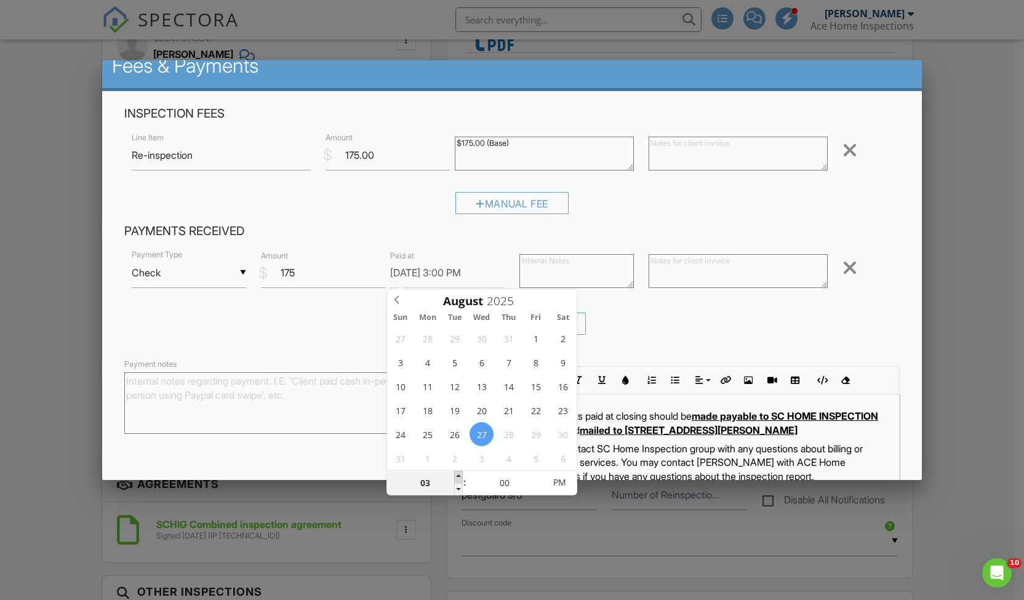
click at [460, 473] on span at bounding box center [458, 477] width 9 height 12
type input "04"
type input "[DATE] 4:00 PM"
click at [458, 477] on span at bounding box center [458, 477] width 9 height 12
type input "05"
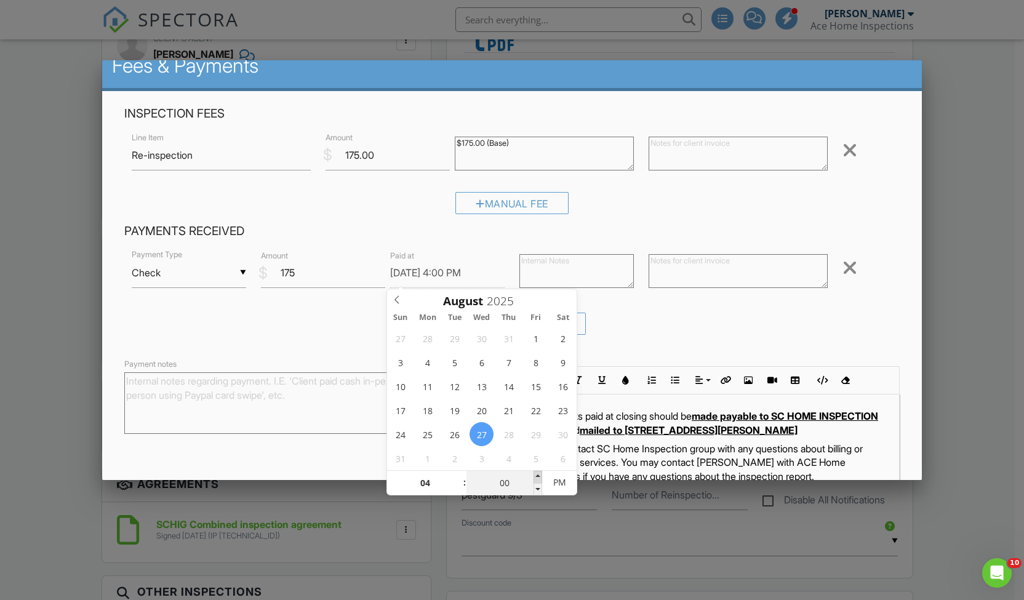
type input "08/27/2025 4:05 PM"
click at [536, 473] on span at bounding box center [537, 477] width 9 height 12
type input "10"
type input "08/27/2025 4:10 PM"
click at [536, 473] on span at bounding box center [537, 477] width 9 height 12
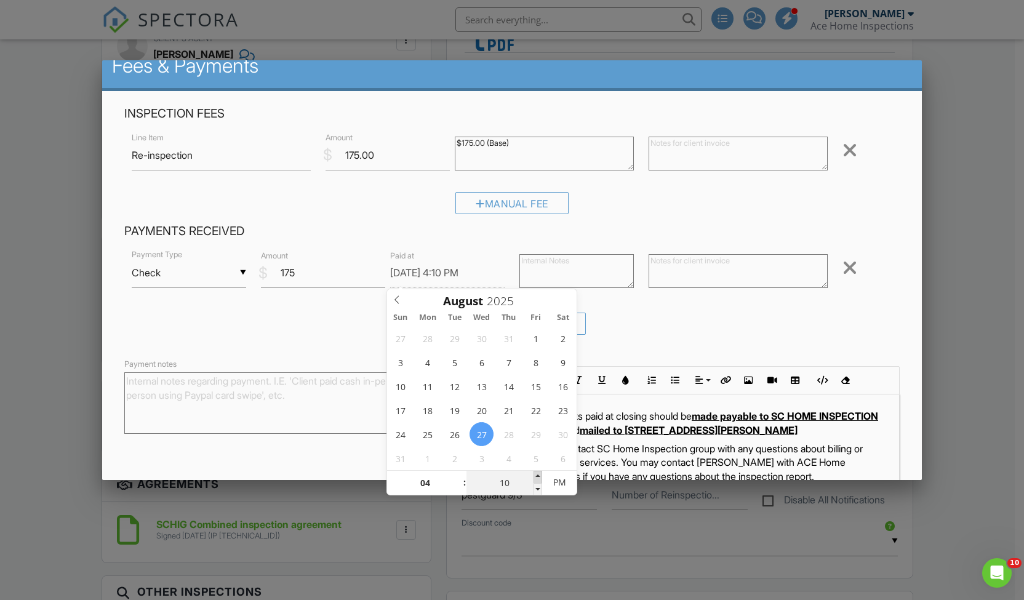
type input "15"
type input "08/27/2025 4:15 PM"
click at [536, 473] on span at bounding box center [537, 477] width 9 height 12
type input "20"
type input "08/27/2025 4:20 PM"
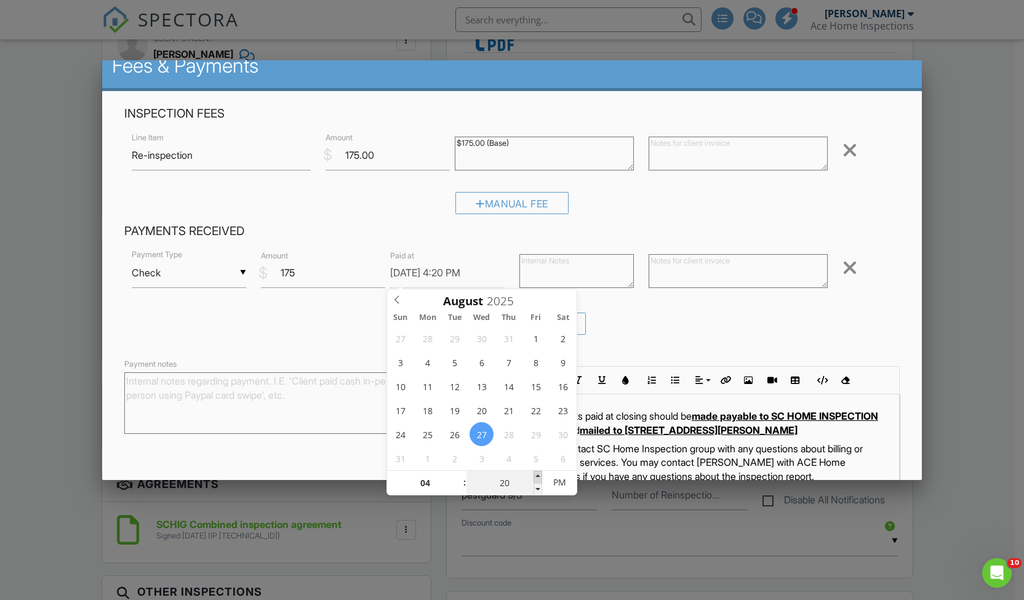
click at [536, 473] on span at bounding box center [537, 477] width 9 height 12
type input "25"
type input "08/27/2025 4:25 PM"
click at [536, 473] on span at bounding box center [537, 477] width 9 height 12
type input "30"
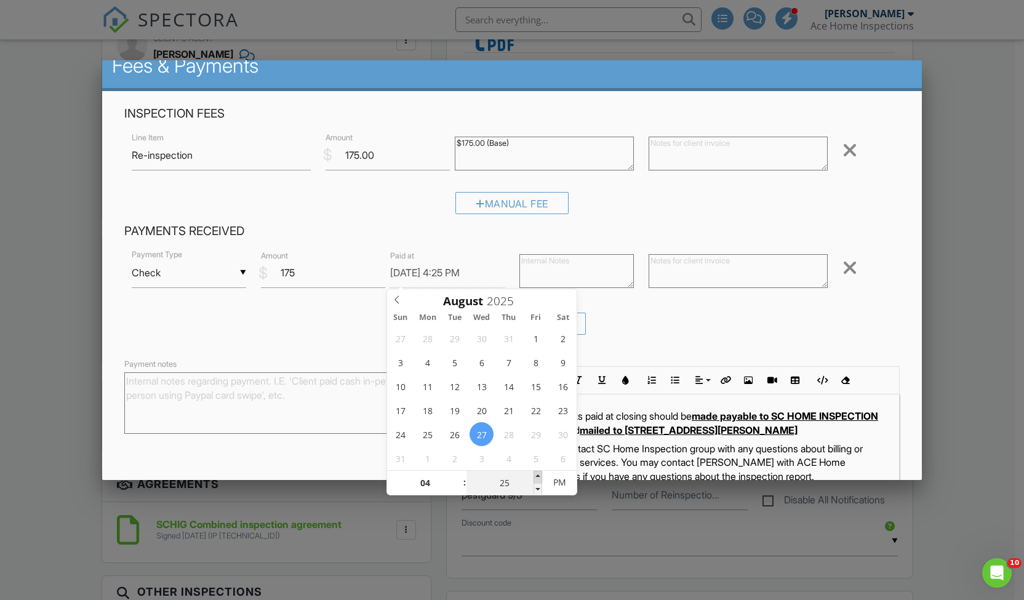
type input "[DATE] 4:30 PM"
click at [536, 473] on span at bounding box center [537, 477] width 9 height 12
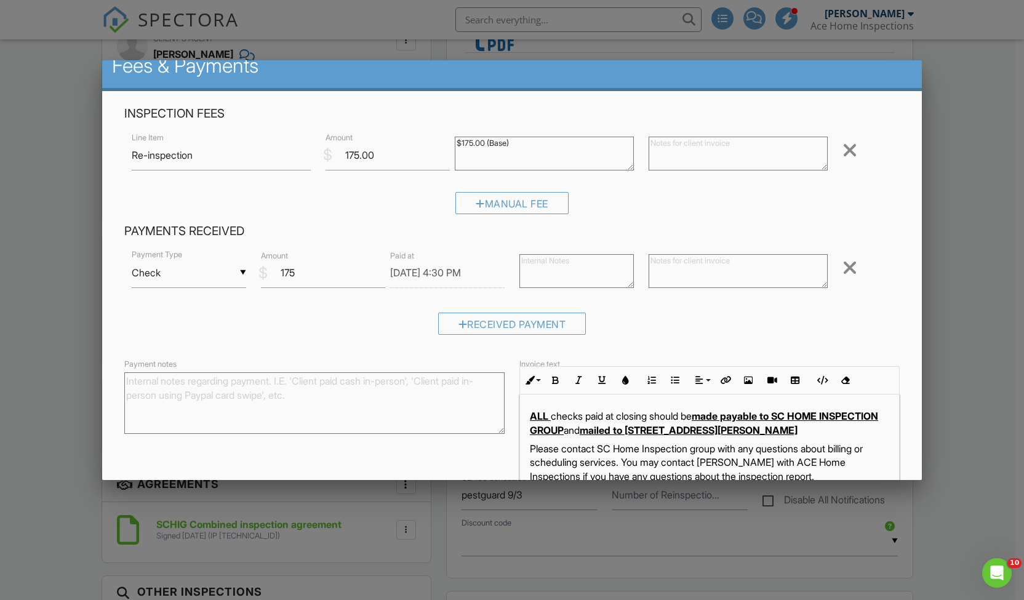
click at [653, 269] on textarea at bounding box center [737, 271] width 179 height 34
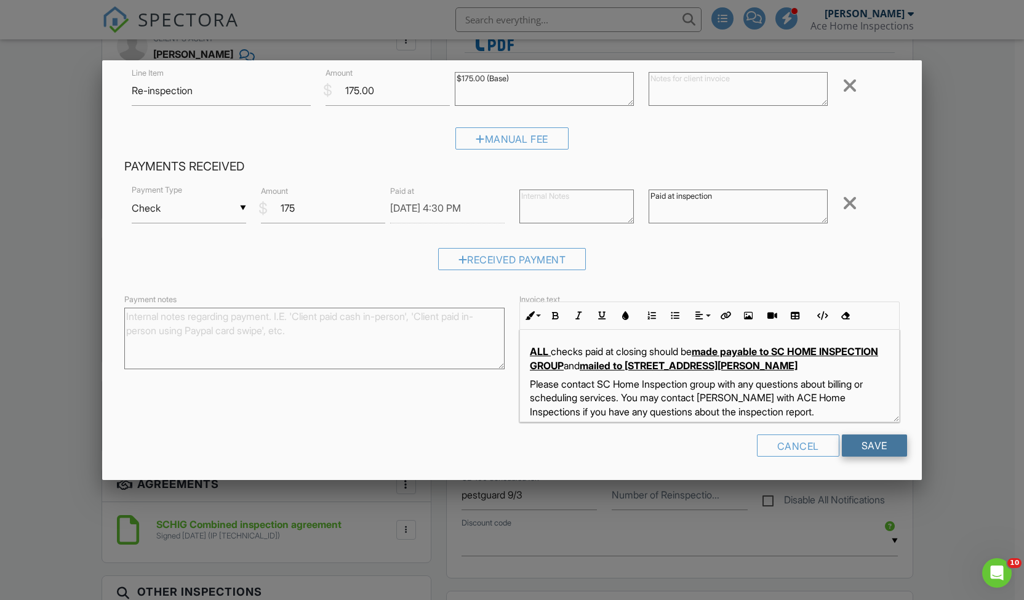
type textarea "Paid at inspection"
click at [870, 448] on input "Save" at bounding box center [873, 445] width 65 height 22
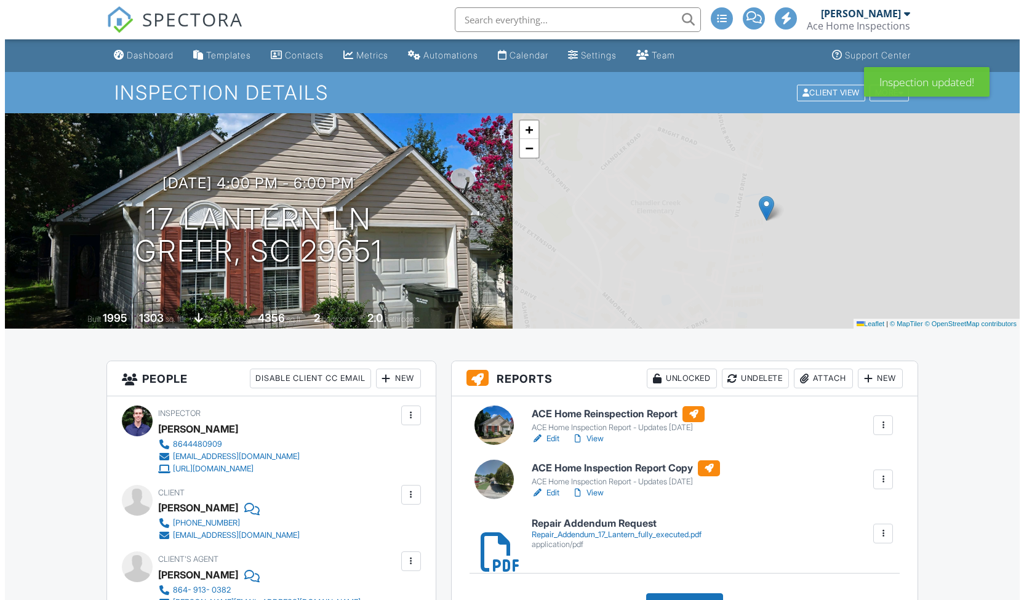
scroll to position [114, 0]
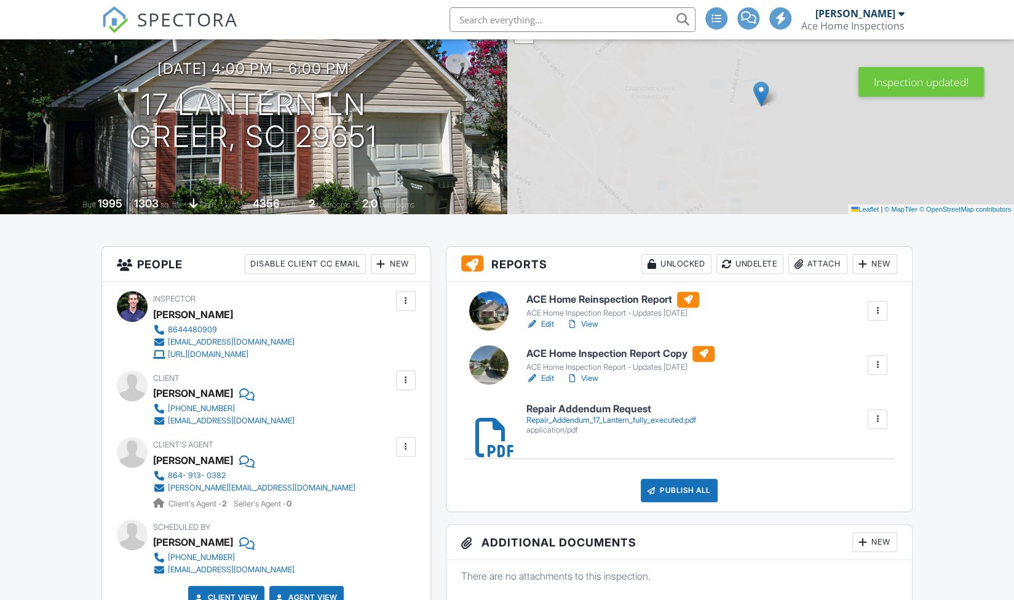
click at [685, 494] on div "Publish All" at bounding box center [679, 490] width 77 height 23
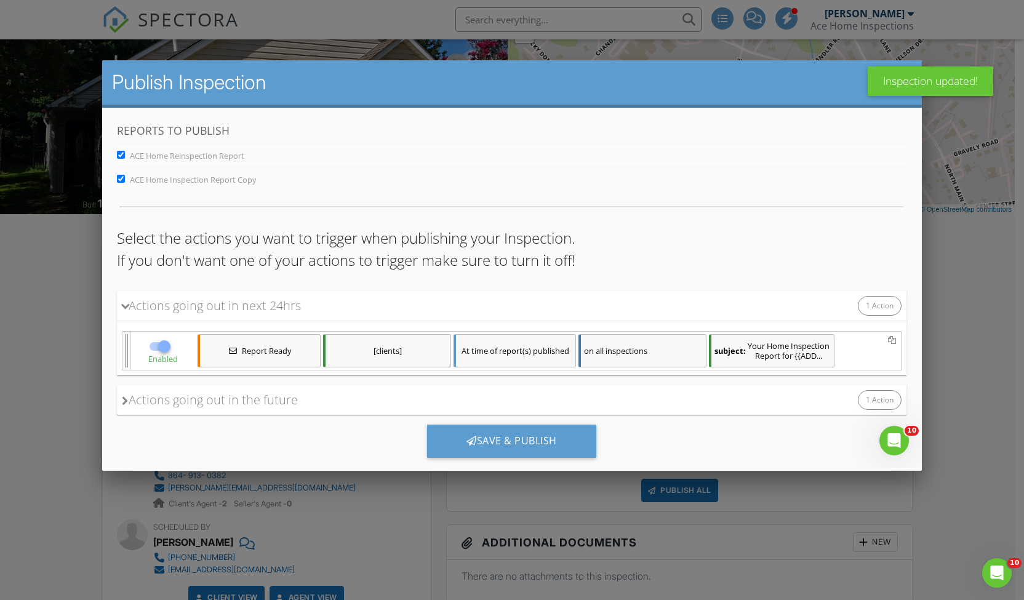
scroll to position [0, 0]
click at [761, 351] on div "subject: Your Home Inspection Report for {{ADD..." at bounding box center [771, 349] width 125 height 33
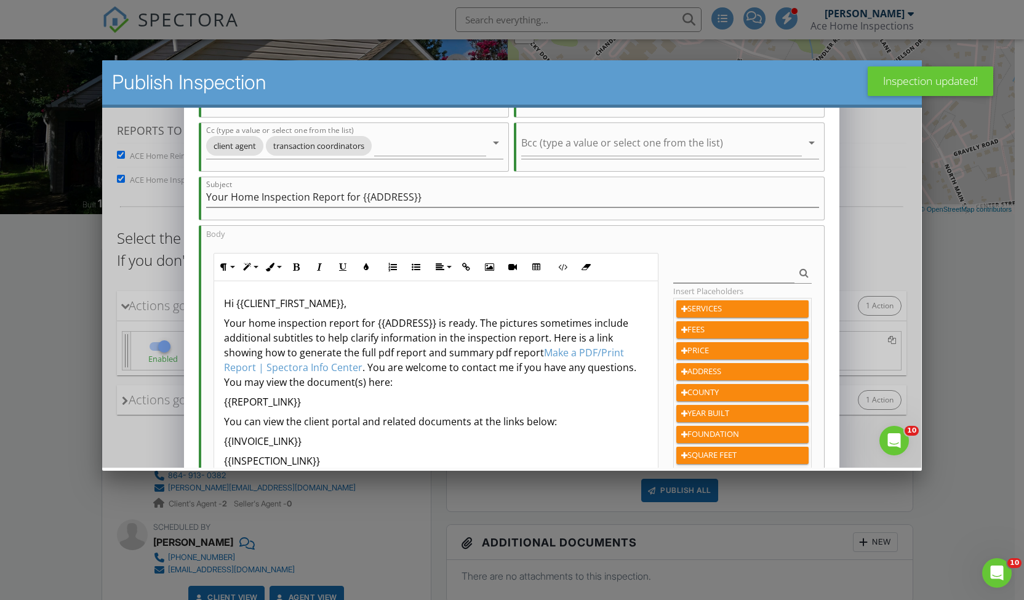
scroll to position [144, 0]
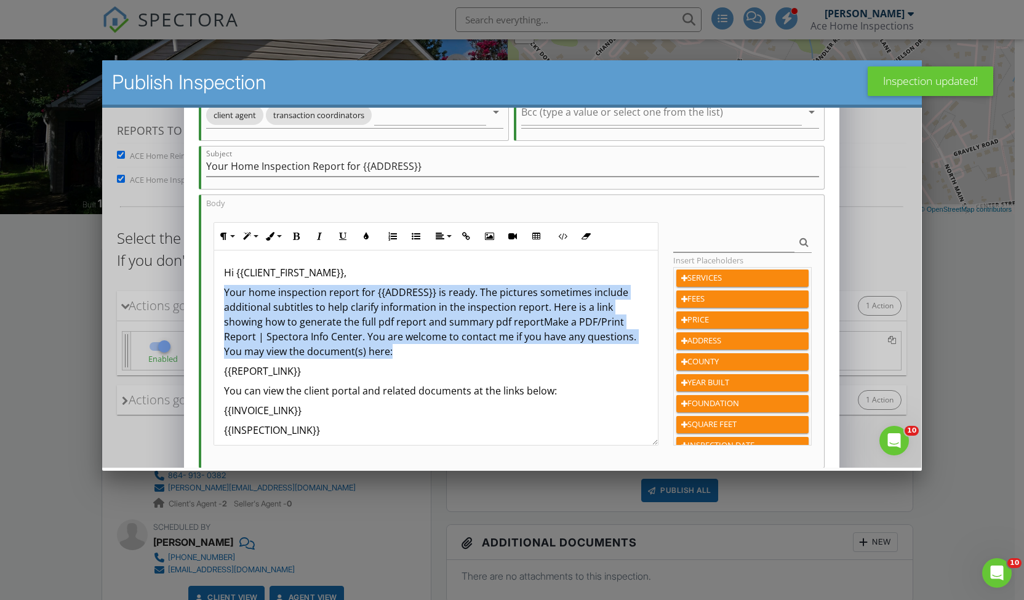
drag, startPoint x: 406, startPoint y: 351, endPoint x: 217, endPoint y: 292, distance: 198.6
click at [217, 292] on div "Hi {{CLIENT_FIRST_NAME}}, Your home inspection report for {{ADDRESS}} is ready.…" at bounding box center [435, 424] width 443 height 349
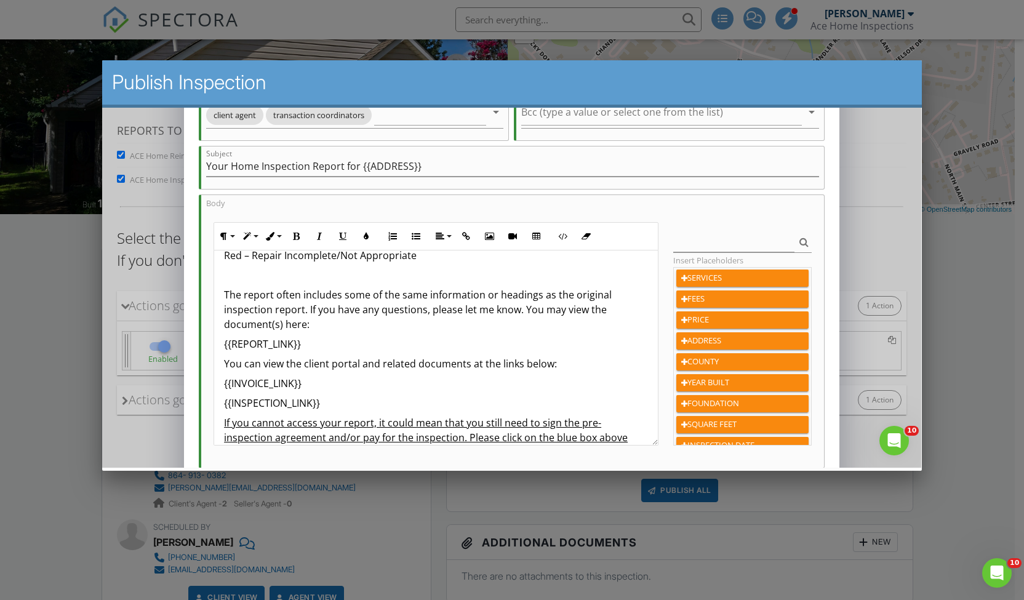
scroll to position [185, 0]
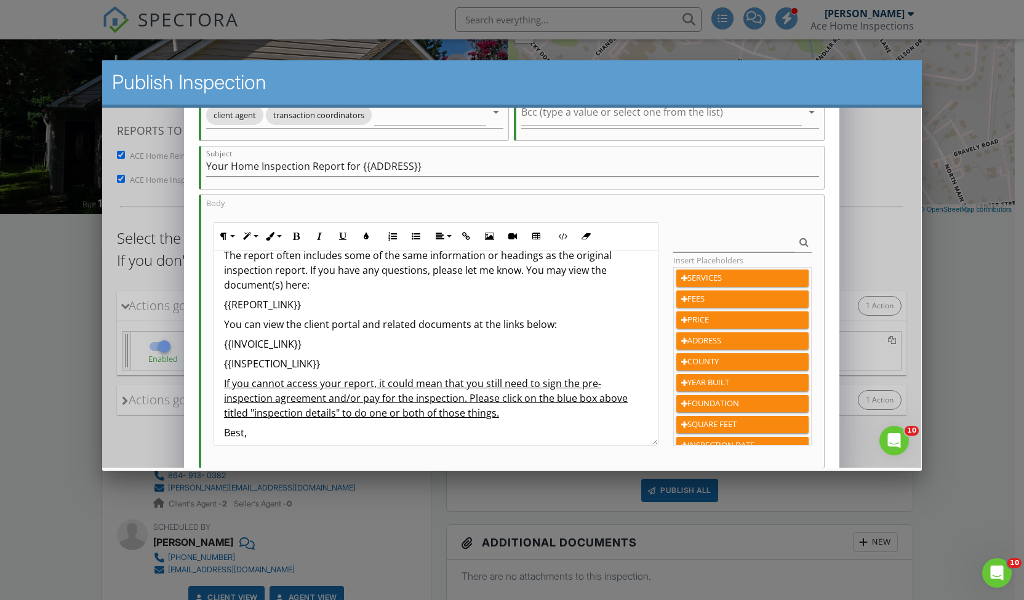
drag, startPoint x: 499, startPoint y: 415, endPoint x: 202, endPoint y: 381, distance: 298.9
click at [202, 381] on div "Body Paragraph Format Normal Heading 1 Heading 2 Heading 3 Heading 4 Code Parag…" at bounding box center [512, 331] width 626 height 274
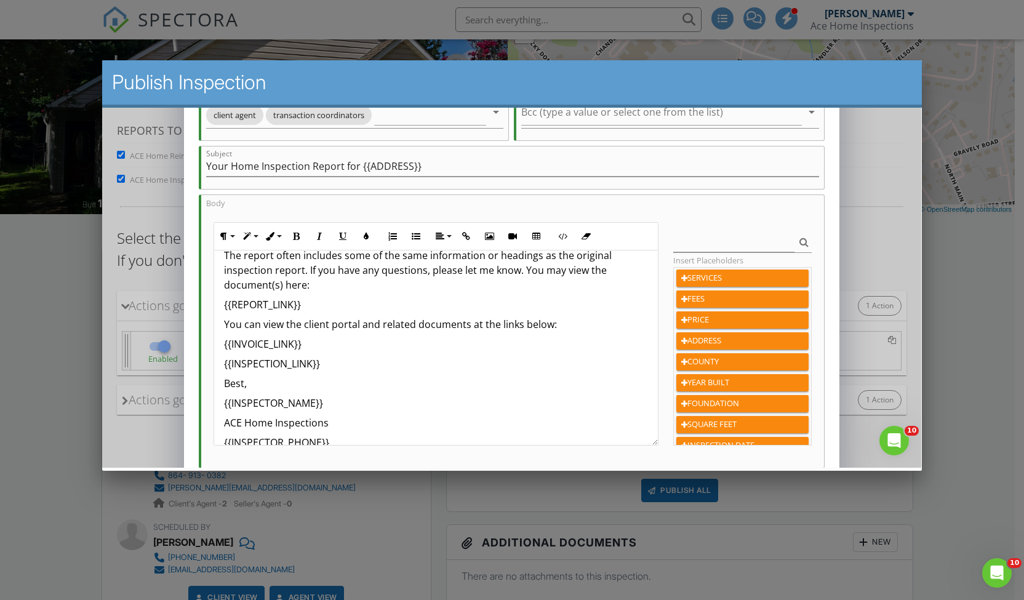
scroll to position [284, 0]
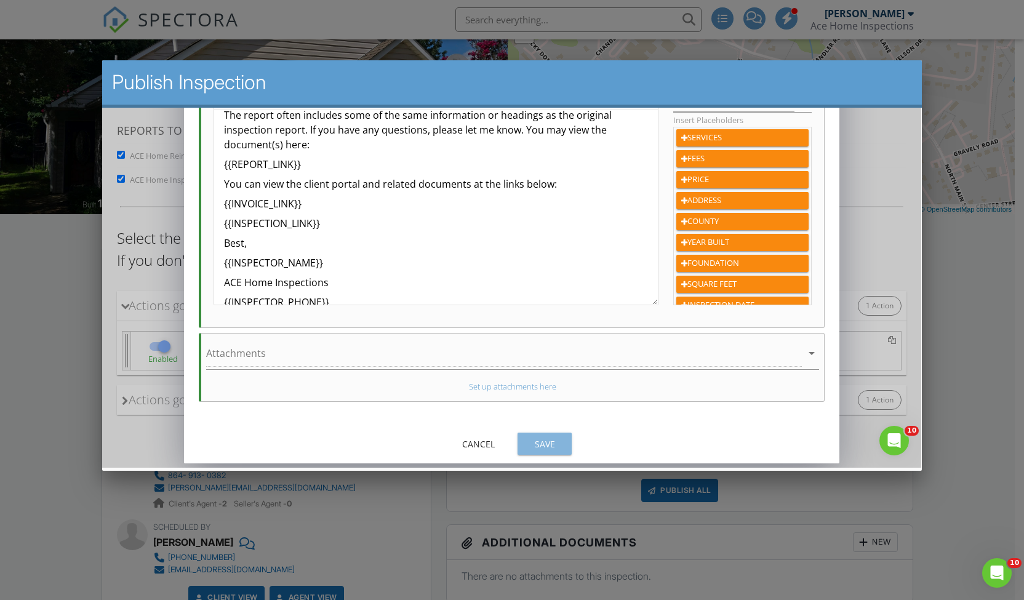
click at [541, 440] on div "Save" at bounding box center [544, 443] width 34 height 13
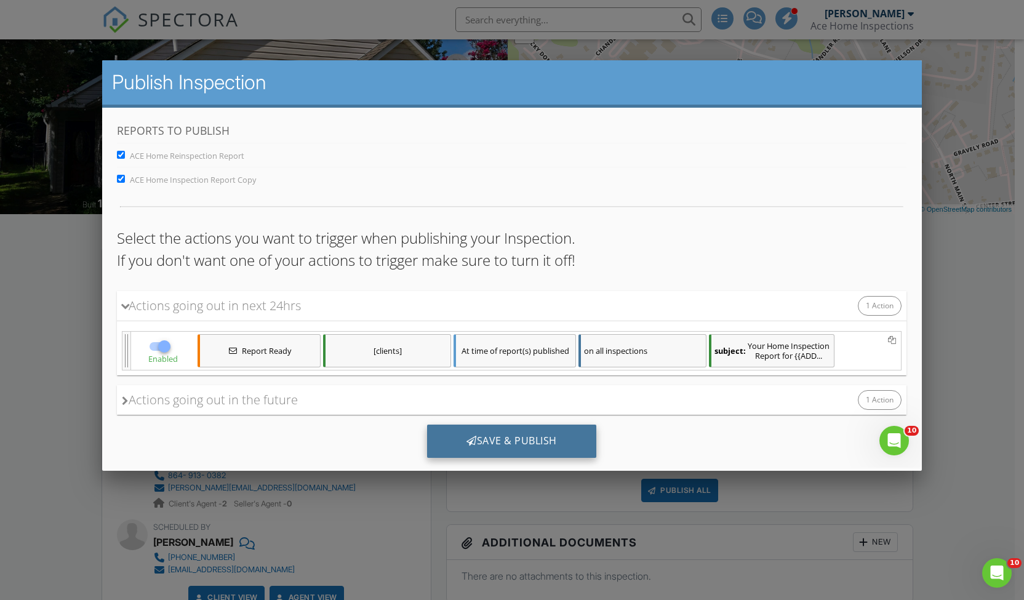
click at [547, 447] on div "Save & Publish" at bounding box center [511, 440] width 169 height 33
